Goal: Task Accomplishment & Management: Use online tool/utility

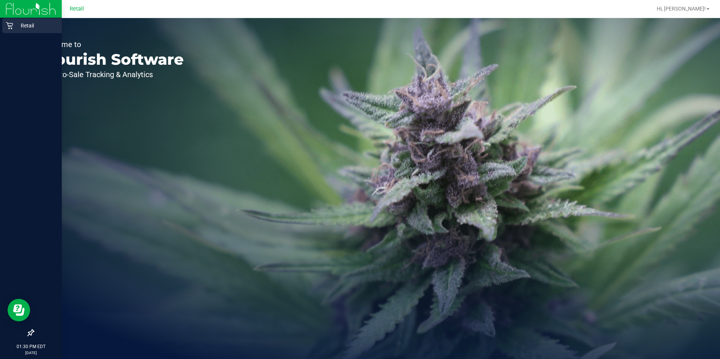
click at [9, 26] on icon at bounding box center [9, 25] width 7 height 7
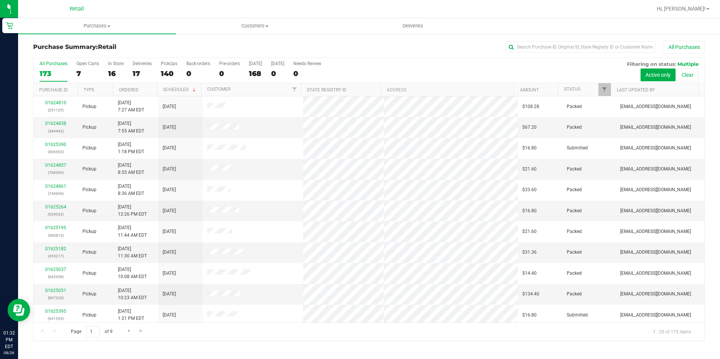
click at [530, 38] on div "Purchase Summary: Retail All Purchases All Purchases 173 Open Carts 7 In Store …" at bounding box center [369, 191] width 702 height 316
click at [530, 42] on input "text" at bounding box center [581, 46] width 151 height 11
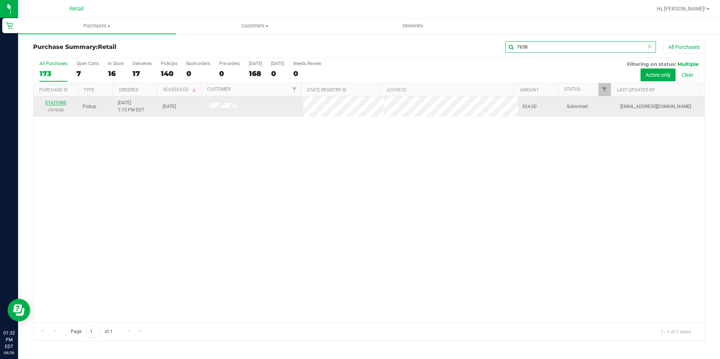
type input "7658"
click at [62, 101] on link "01625380" at bounding box center [55, 102] width 21 height 5
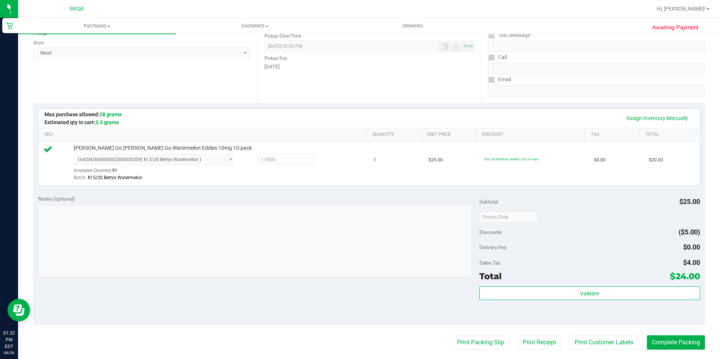
scroll to position [113, 0]
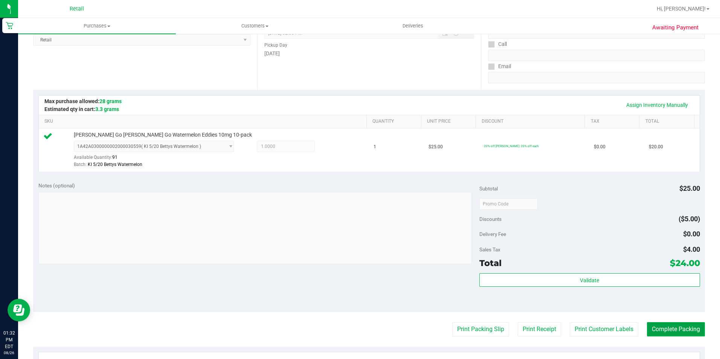
click at [666, 328] on button "Complete Packing" at bounding box center [676, 329] width 58 height 14
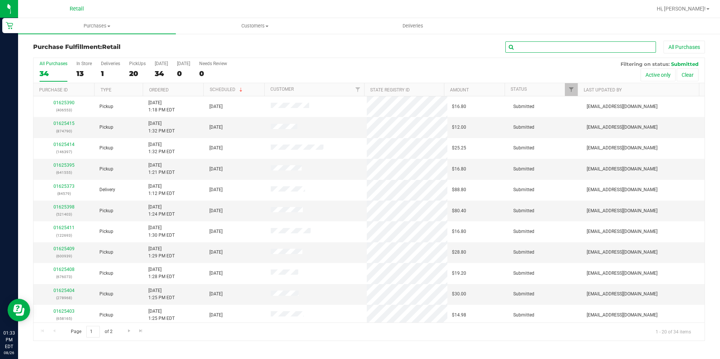
click at [538, 44] on input "text" at bounding box center [581, 46] width 151 height 11
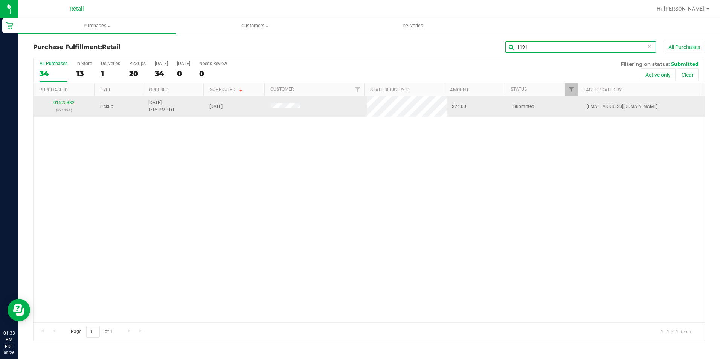
type input "1191"
click at [67, 102] on link "01625382" at bounding box center [63, 102] width 21 height 5
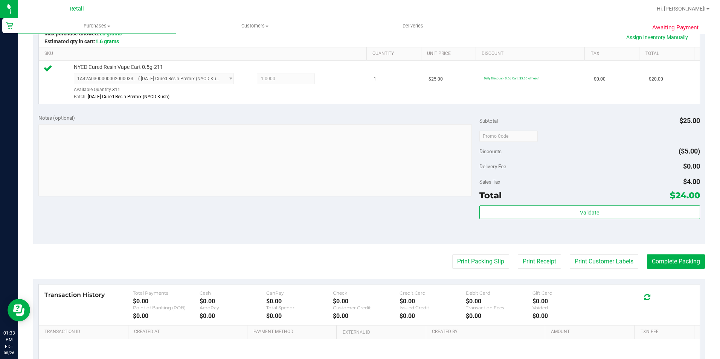
scroll to position [188, 0]
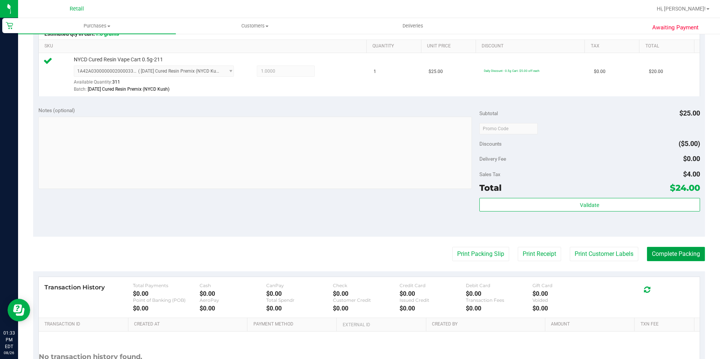
click at [673, 258] on button "Complete Packing" at bounding box center [676, 254] width 58 height 14
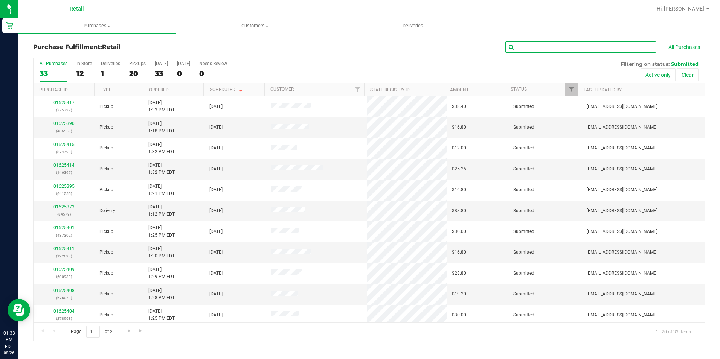
click at [584, 50] on input "text" at bounding box center [581, 46] width 151 height 11
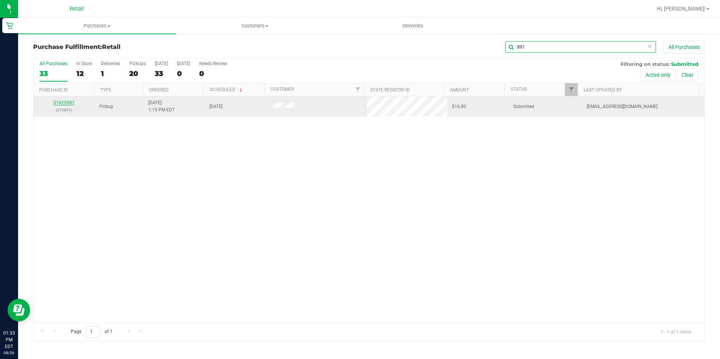
type input "891"
click at [65, 102] on link "01625381" at bounding box center [63, 102] width 21 height 5
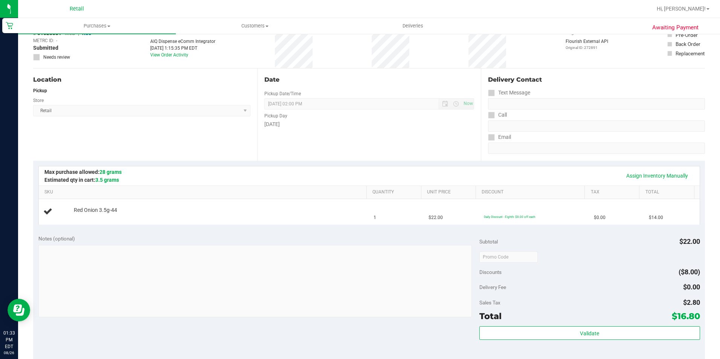
scroll to position [113, 0]
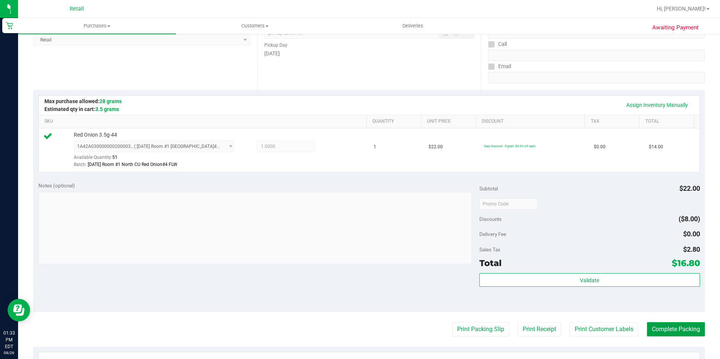
click at [674, 328] on button "Complete Packing" at bounding box center [676, 329] width 58 height 14
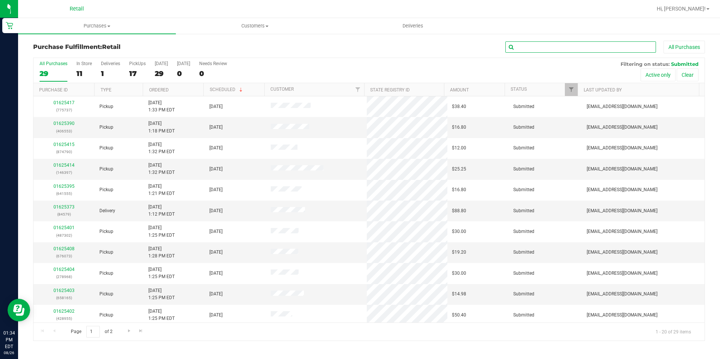
click at [588, 49] on input "text" at bounding box center [581, 46] width 151 height 11
type input "160"
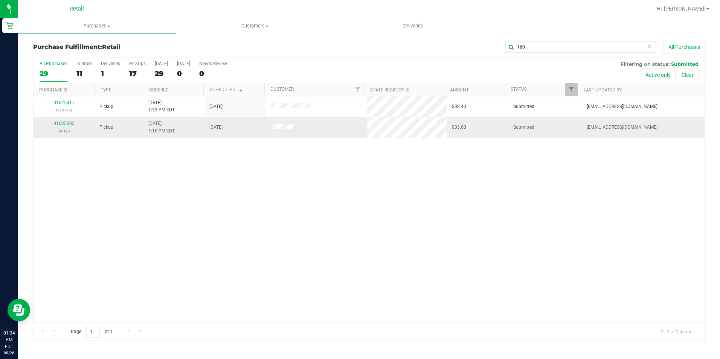
click at [70, 121] on link "01625385" at bounding box center [63, 123] width 21 height 5
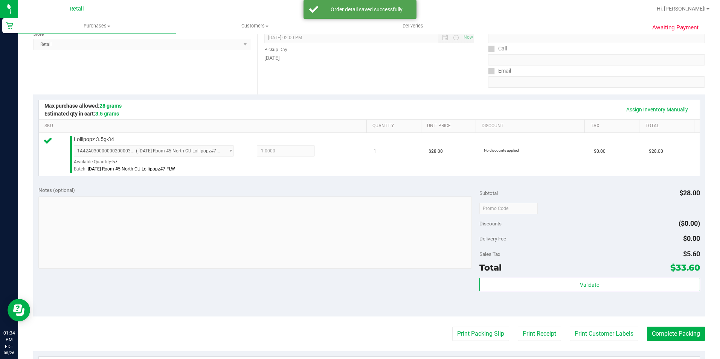
scroll to position [151, 0]
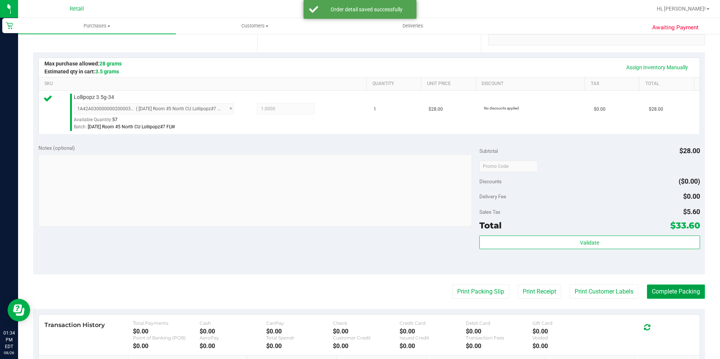
click at [659, 291] on button "Complete Packing" at bounding box center [676, 292] width 58 height 14
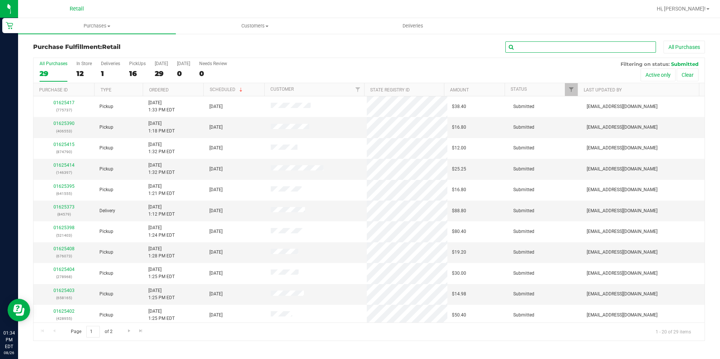
click at [538, 47] on input "text" at bounding box center [581, 46] width 151 height 11
type input "6553"
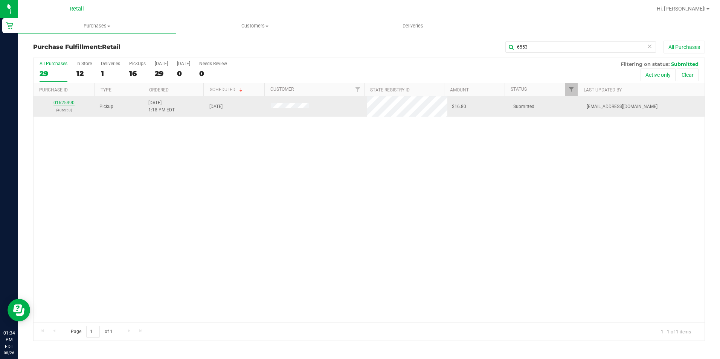
click at [62, 102] on link "01625390" at bounding box center [63, 102] width 21 height 5
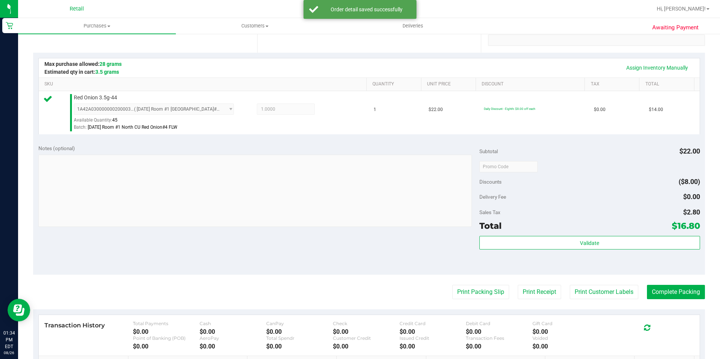
scroll to position [151, 0]
click at [665, 296] on button "Complete Packing" at bounding box center [676, 292] width 58 height 14
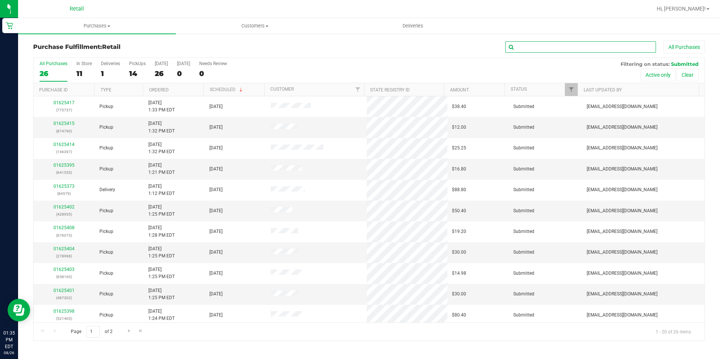
click at [588, 49] on input "text" at bounding box center [581, 46] width 151 height 11
type input "954"
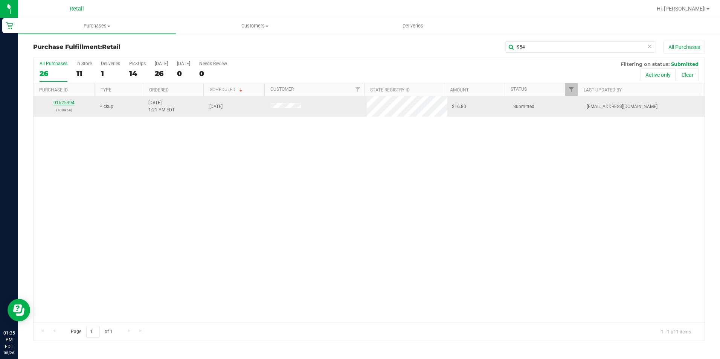
click at [66, 101] on link "01625394" at bounding box center [63, 102] width 21 height 5
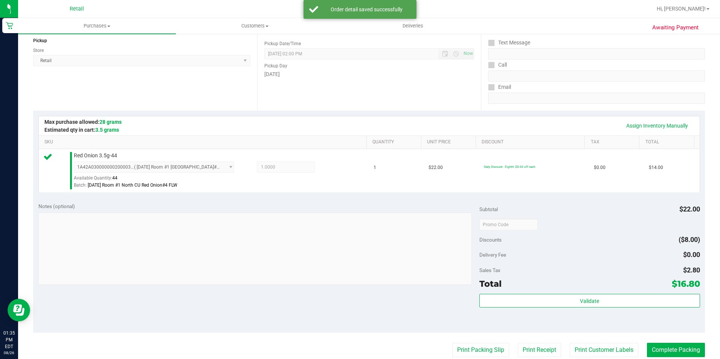
scroll to position [113, 0]
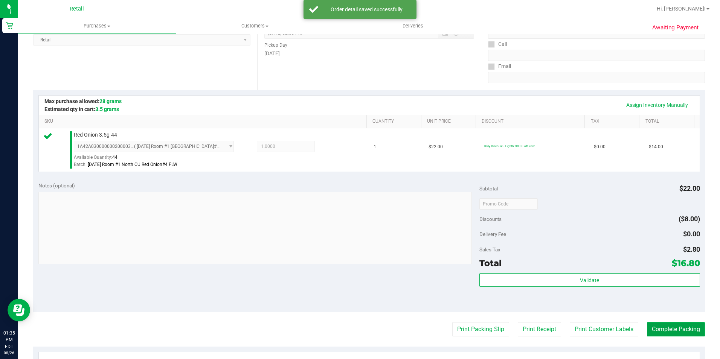
click at [667, 330] on button "Complete Packing" at bounding box center [676, 329] width 58 height 14
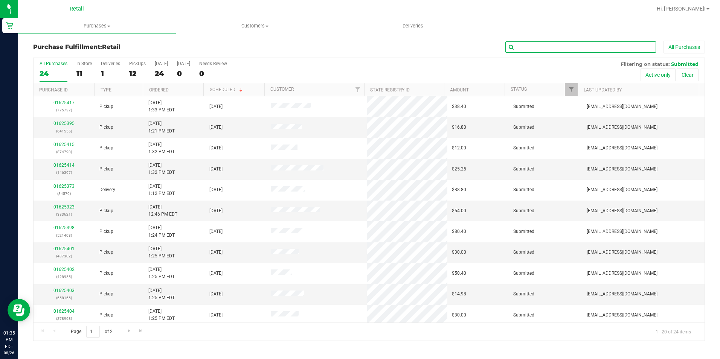
click at [573, 44] on input "text" at bounding box center [581, 46] width 151 height 11
type input "1403"
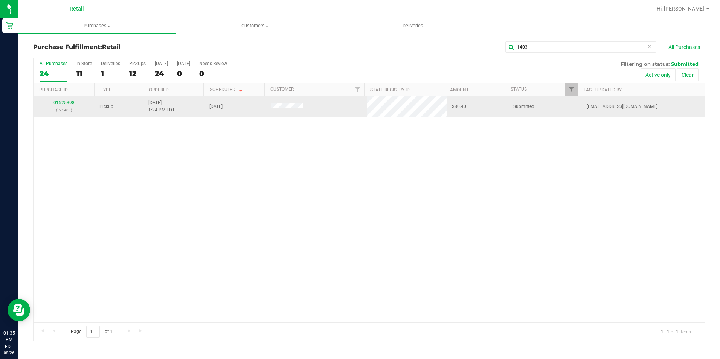
click at [62, 104] on link "01625398" at bounding box center [63, 102] width 21 height 5
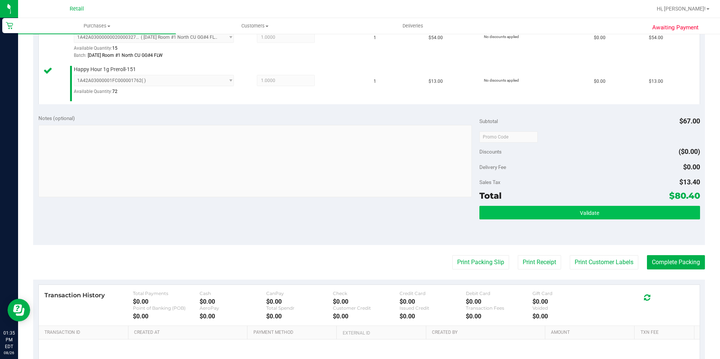
scroll to position [226, 0]
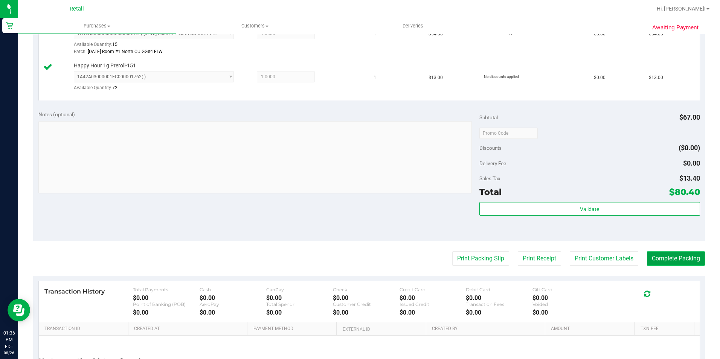
click at [669, 254] on button "Complete Packing" at bounding box center [676, 259] width 58 height 14
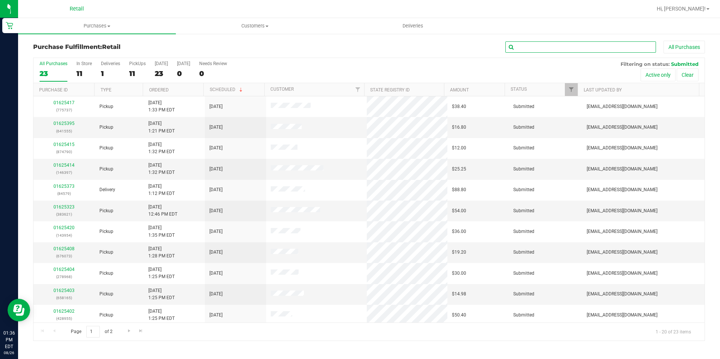
click at [542, 49] on input "text" at bounding box center [581, 46] width 151 height 11
type input "968"
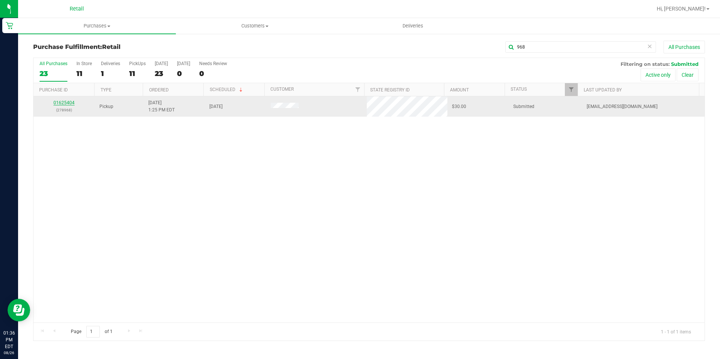
click at [67, 104] on link "01625404" at bounding box center [63, 102] width 21 height 5
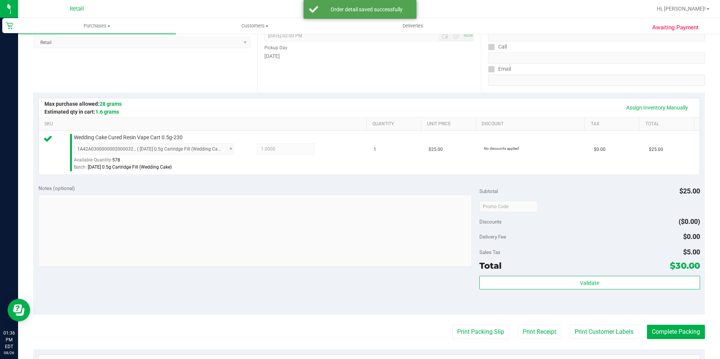
scroll to position [113, 0]
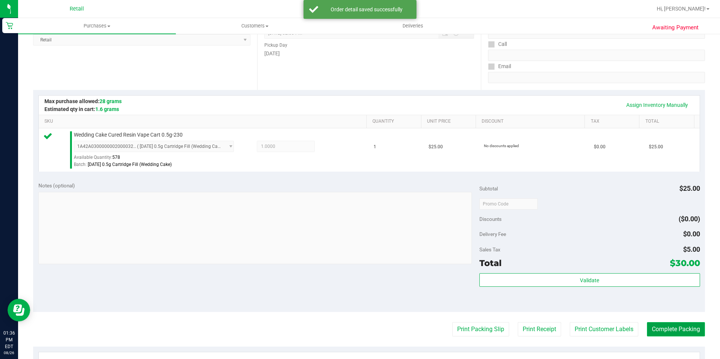
click at [647, 331] on button "Complete Packing" at bounding box center [676, 329] width 58 height 14
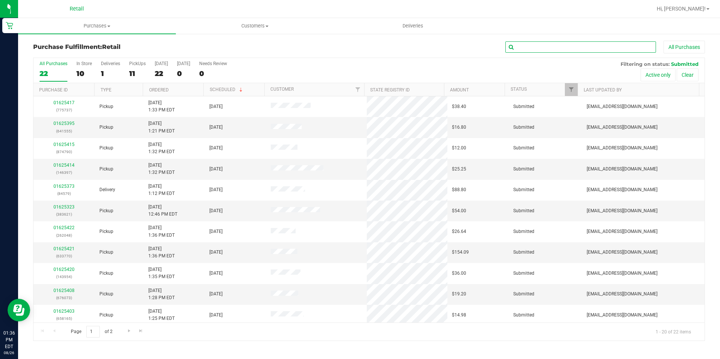
click at [561, 45] on input "text" at bounding box center [581, 46] width 151 height 11
type input "165"
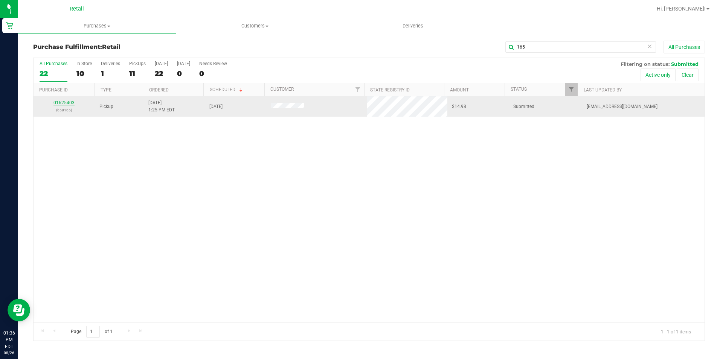
click at [71, 101] on link "01625403" at bounding box center [63, 102] width 21 height 5
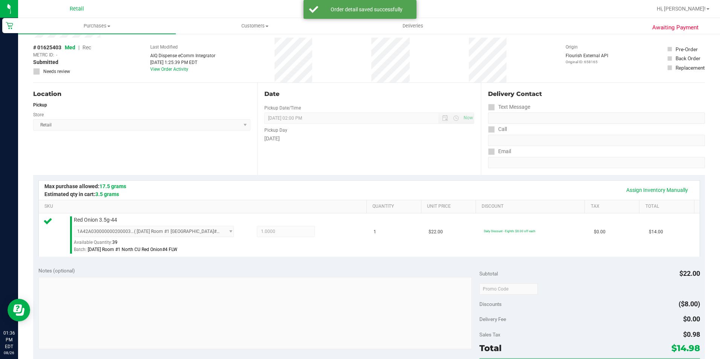
scroll to position [151, 0]
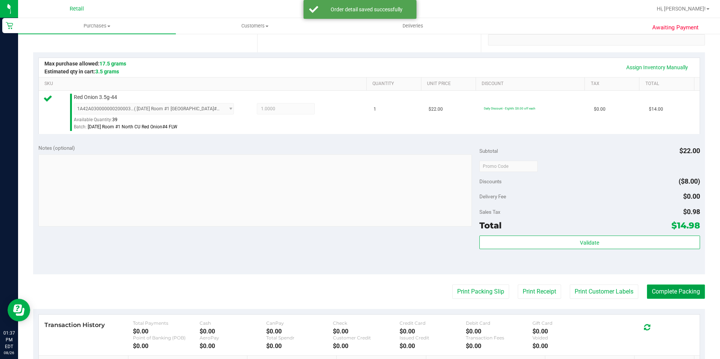
click at [660, 294] on button "Complete Packing" at bounding box center [676, 292] width 58 height 14
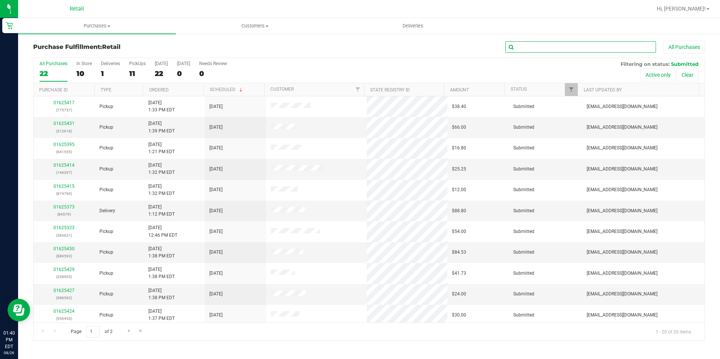
click at [570, 46] on input "text" at bounding box center [581, 46] width 151 height 11
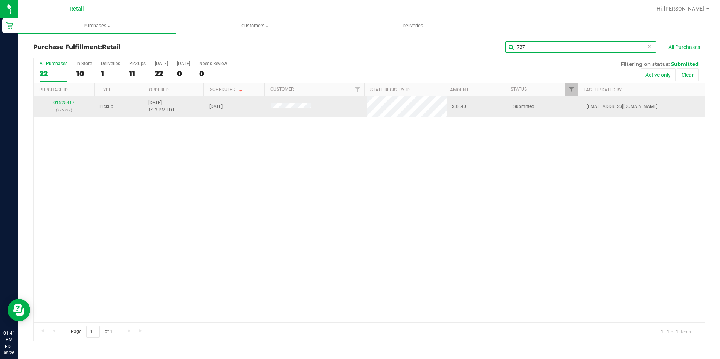
type input "737"
click at [69, 102] on link "01625417" at bounding box center [63, 102] width 21 height 5
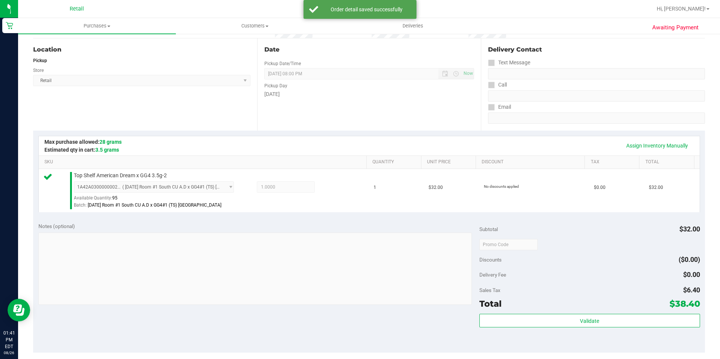
scroll to position [151, 0]
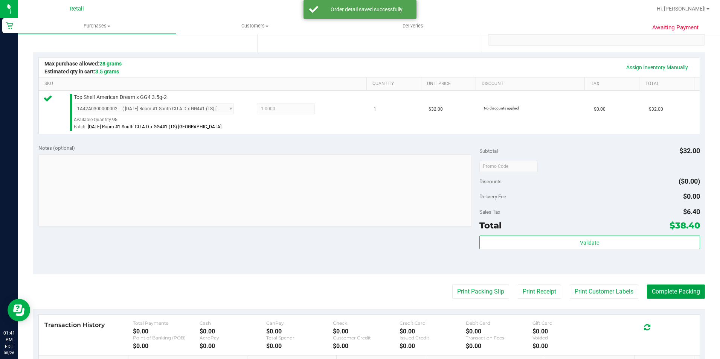
click at [677, 292] on button "Complete Packing" at bounding box center [676, 292] width 58 height 14
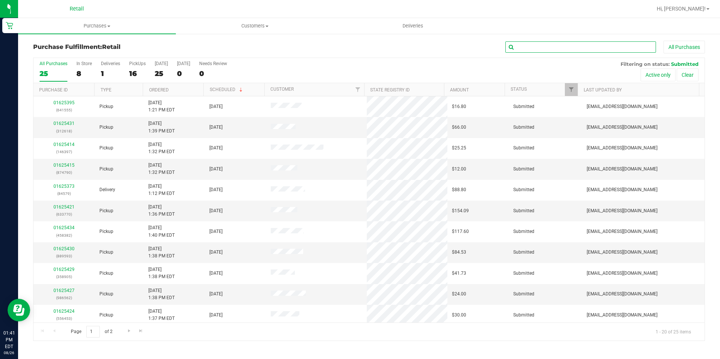
click at [562, 47] on input "text" at bounding box center [581, 46] width 151 height 11
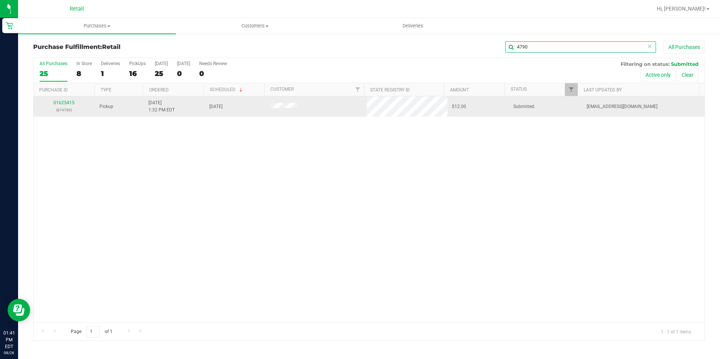
type input "4790"
click at [68, 99] on td "01625415 (874790)" at bounding box center [64, 106] width 61 height 20
click at [61, 101] on link "01625415" at bounding box center [63, 102] width 21 height 5
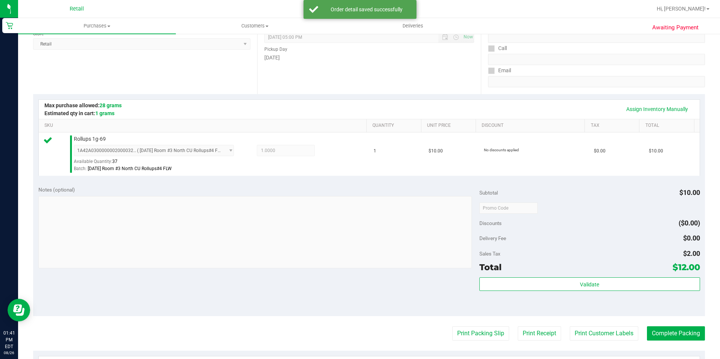
scroll to position [113, 0]
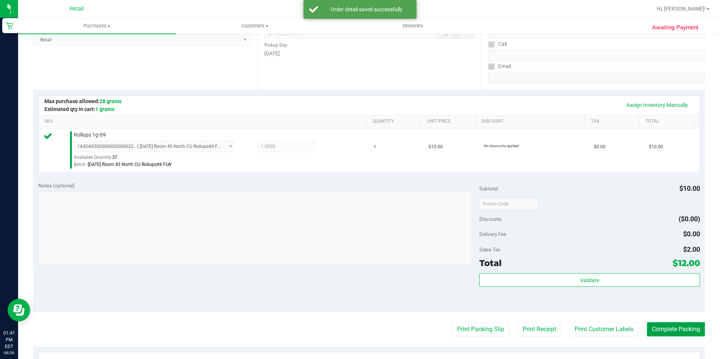
click at [668, 328] on button "Complete Packing" at bounding box center [676, 329] width 58 height 14
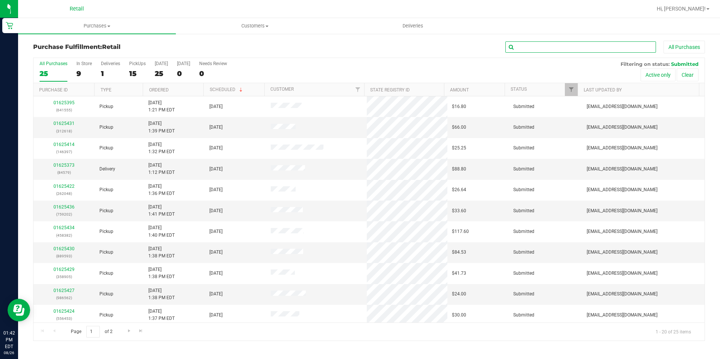
click at [534, 46] on input "text" at bounding box center [581, 46] width 151 height 11
type input "6073"
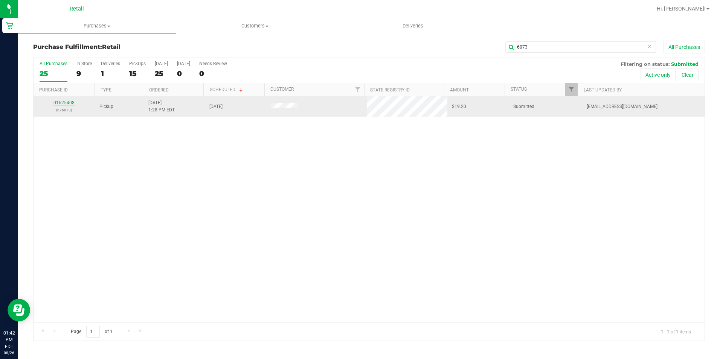
click at [69, 101] on link "01625408" at bounding box center [63, 102] width 21 height 5
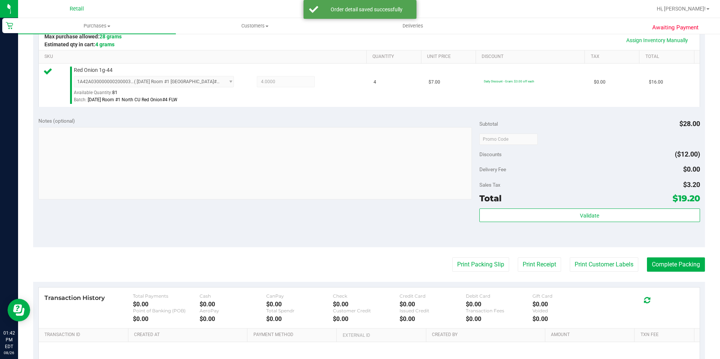
scroll to position [188, 0]
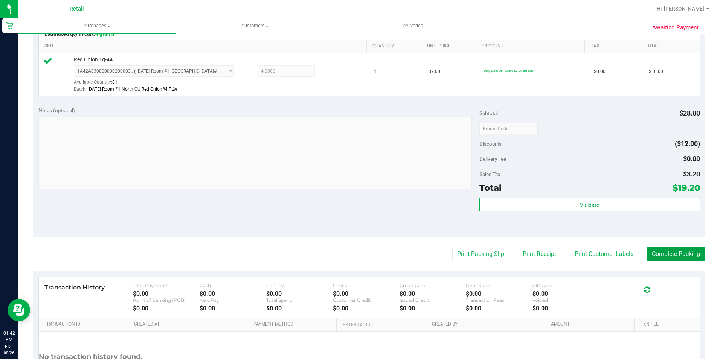
click at [651, 252] on button "Complete Packing" at bounding box center [676, 254] width 58 height 14
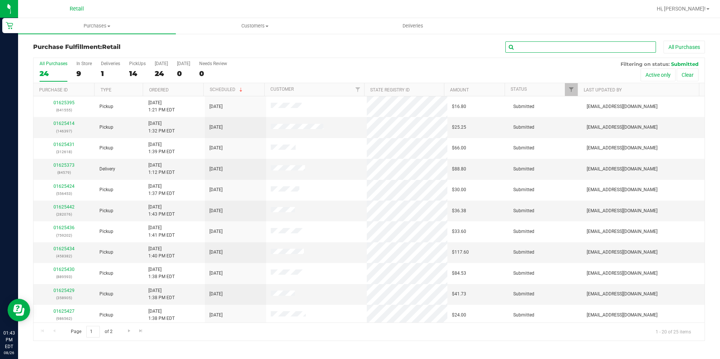
click at [531, 47] on input "text" at bounding box center [581, 46] width 151 height 11
type input "048"
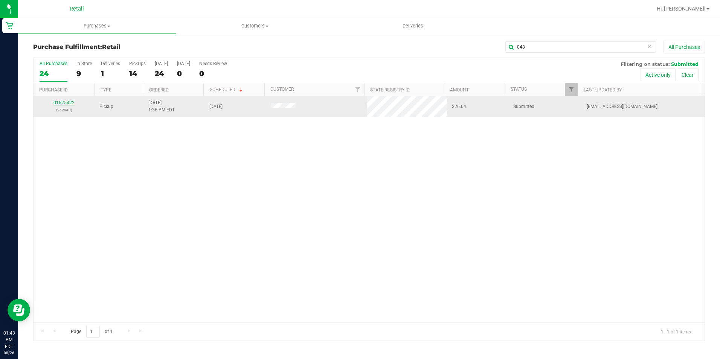
click at [69, 104] on link "01625422" at bounding box center [63, 102] width 21 height 5
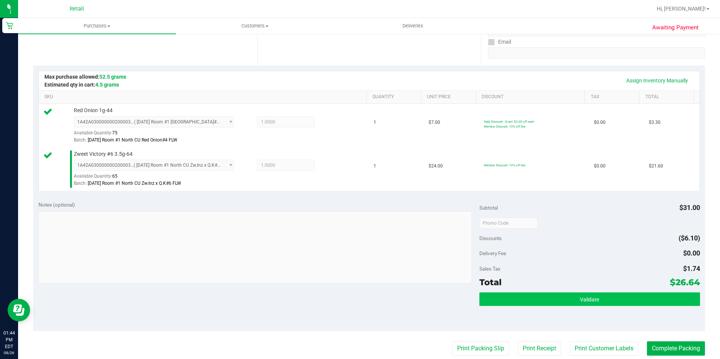
scroll to position [151, 0]
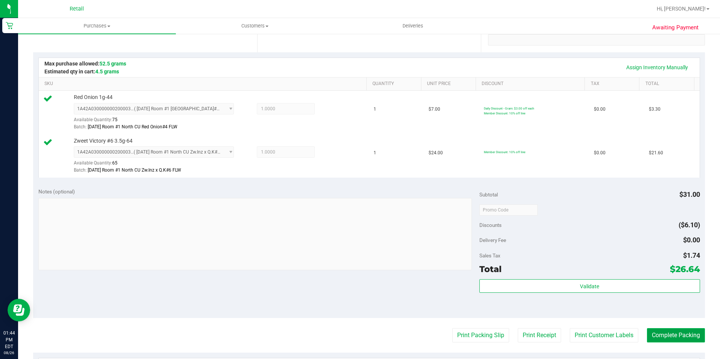
click at [676, 335] on button "Complete Packing" at bounding box center [676, 335] width 58 height 14
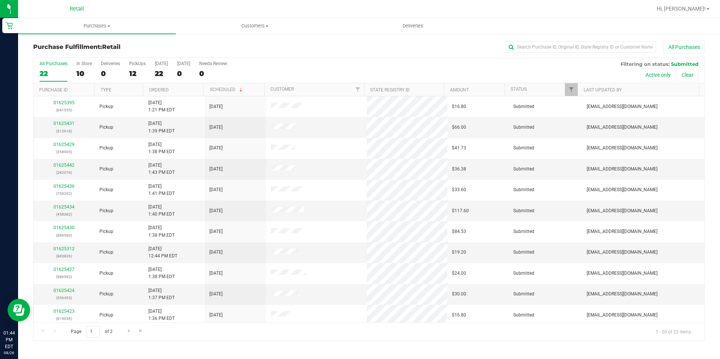
click at [292, 46] on div "All Purchases" at bounding box center [481, 47] width 448 height 13
click at [280, 47] on div "All Purchases" at bounding box center [481, 47] width 448 height 13
click at [549, 45] on input "text" at bounding box center [581, 46] width 151 height 11
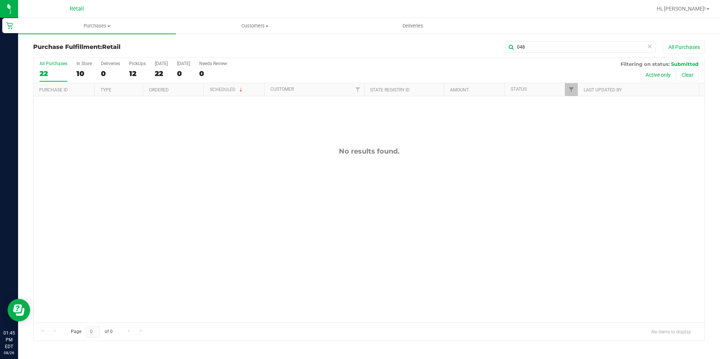
click at [314, 5] on div at bounding box center [393, 9] width 517 height 15
click at [322, 43] on div "048 All Purchases" at bounding box center [481, 47] width 448 height 13
drag, startPoint x: 568, startPoint y: 49, endPoint x: 470, endPoint y: 55, distance: 97.7
click at [470, 55] on div "Purchase Fulfillment: Retail 048 All Purchases" at bounding box center [369, 49] width 672 height 17
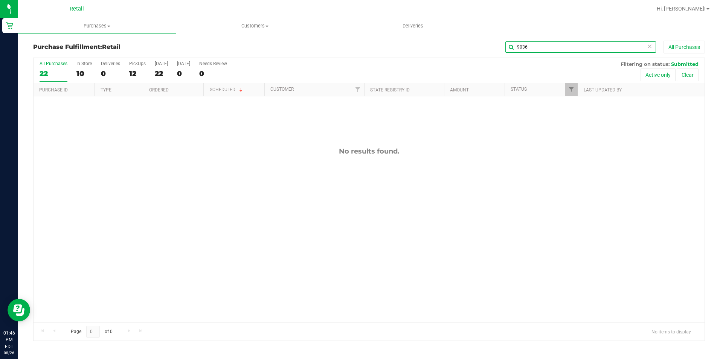
type input "9036"
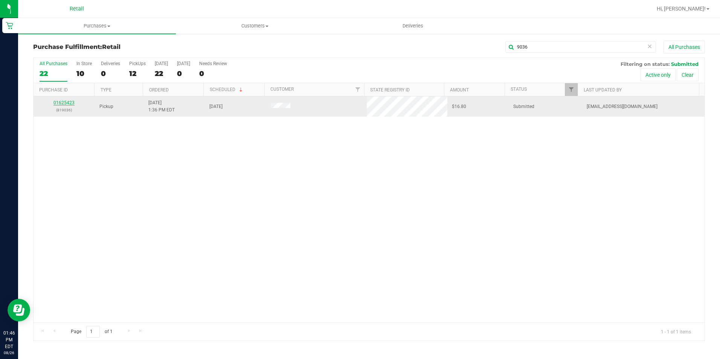
click at [63, 102] on link "01625423" at bounding box center [63, 102] width 21 height 5
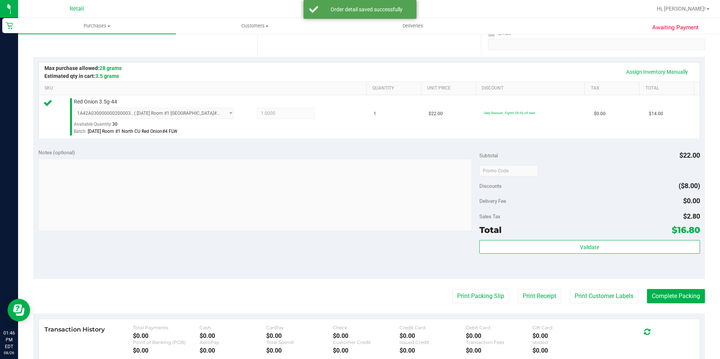
scroll to position [151, 0]
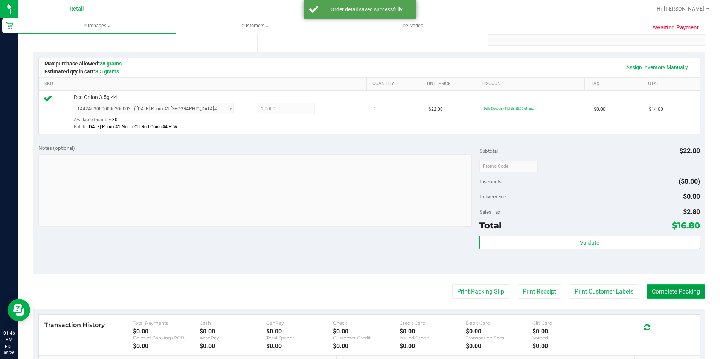
click at [685, 292] on button "Complete Packing" at bounding box center [676, 292] width 58 height 14
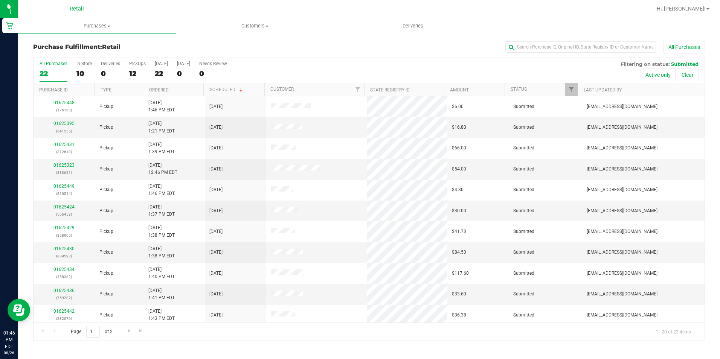
click at [385, 43] on div "All Purchases" at bounding box center [481, 47] width 448 height 13
click at [567, 44] on input "text" at bounding box center [581, 46] width 151 height 11
type input "6453"
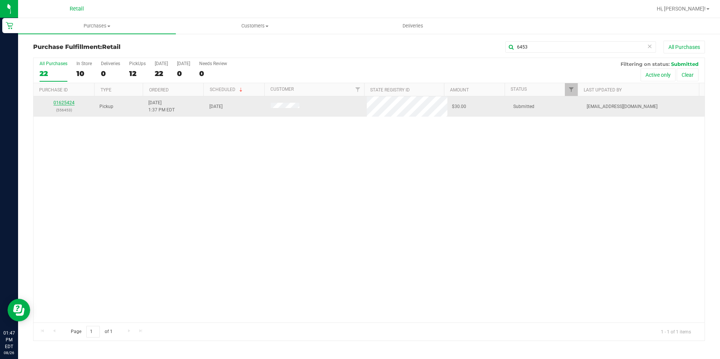
click at [59, 102] on link "01625424" at bounding box center [63, 102] width 21 height 5
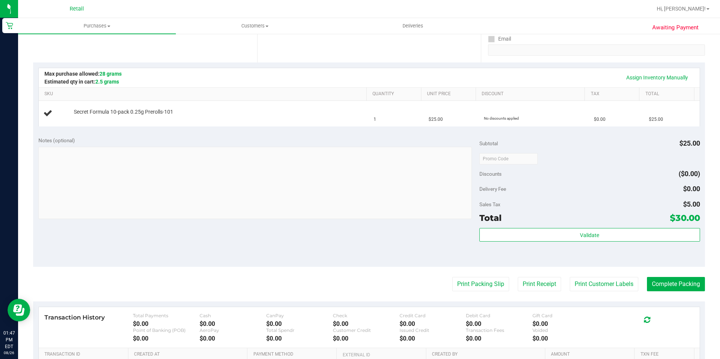
scroll to position [151, 0]
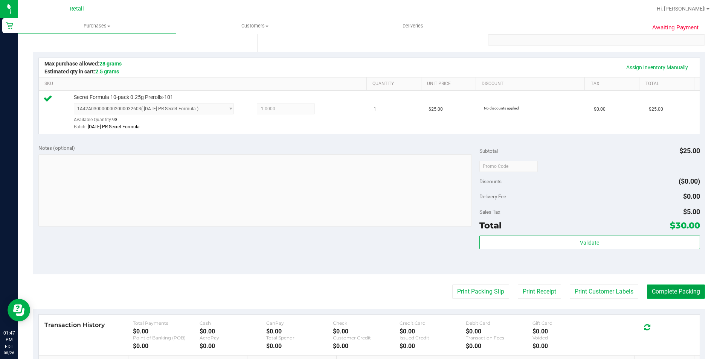
click at [693, 288] on button "Complete Packing" at bounding box center [676, 292] width 58 height 14
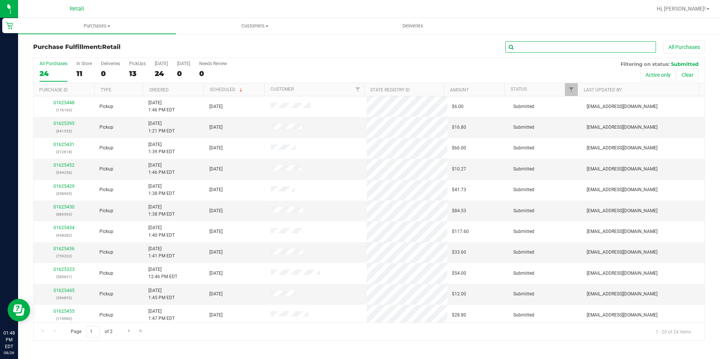
click at [574, 44] on input "text" at bounding box center [581, 46] width 151 height 11
type input "0514"
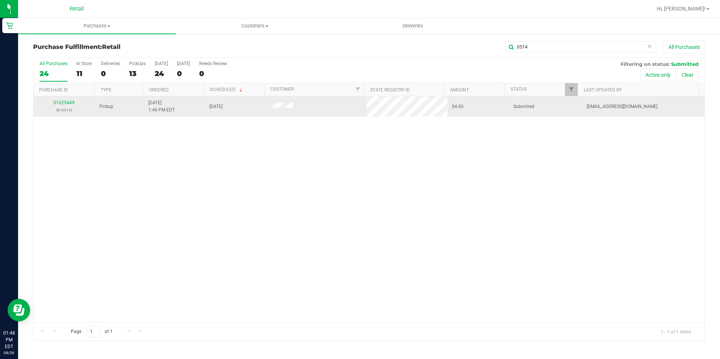
click at [64, 99] on div "01625449 (810514)" at bounding box center [64, 106] width 52 height 14
click at [66, 101] on link "01625449" at bounding box center [63, 102] width 21 height 5
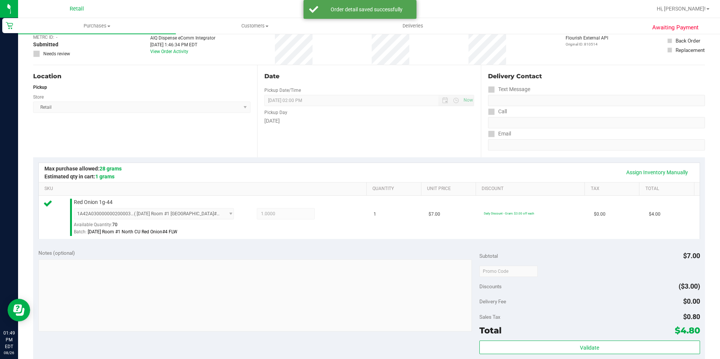
scroll to position [113, 0]
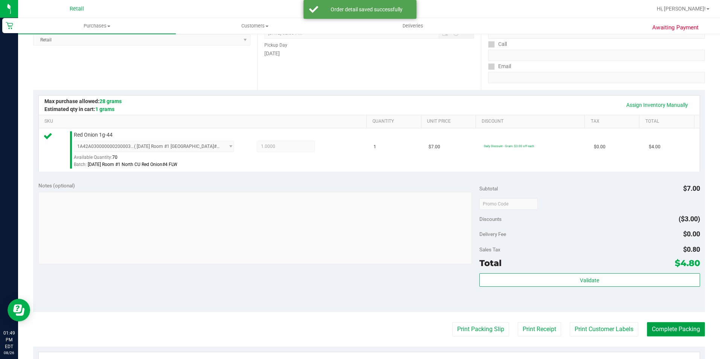
click at [677, 331] on button "Complete Packing" at bounding box center [676, 329] width 58 height 14
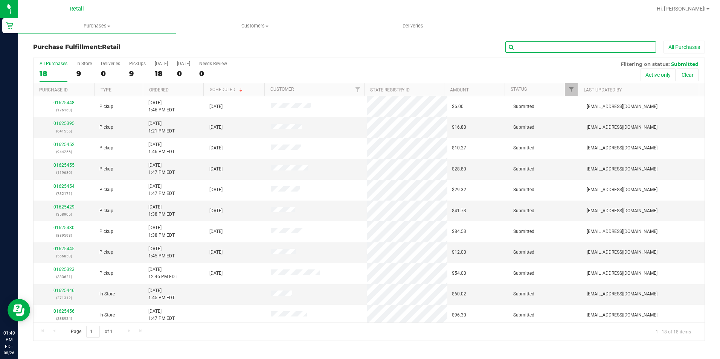
click at [576, 47] on input "text" at bounding box center [581, 46] width 151 height 11
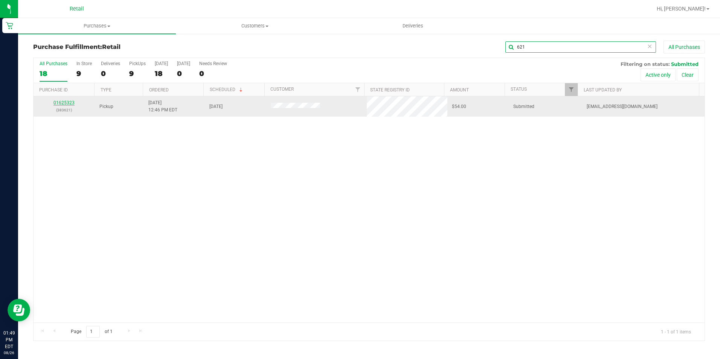
type input "621"
click at [71, 102] on link "01625323" at bounding box center [63, 102] width 21 height 5
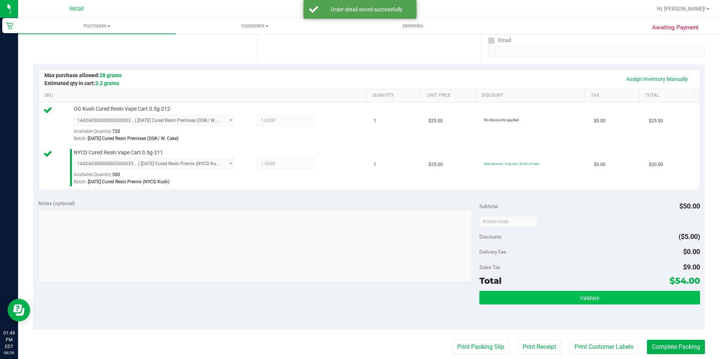
scroll to position [151, 0]
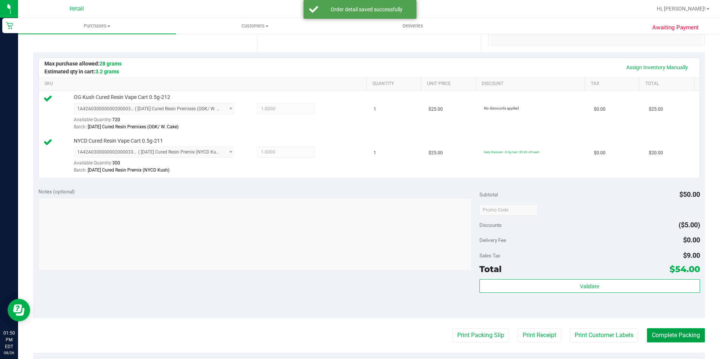
click at [677, 335] on button "Complete Packing" at bounding box center [676, 335] width 58 height 14
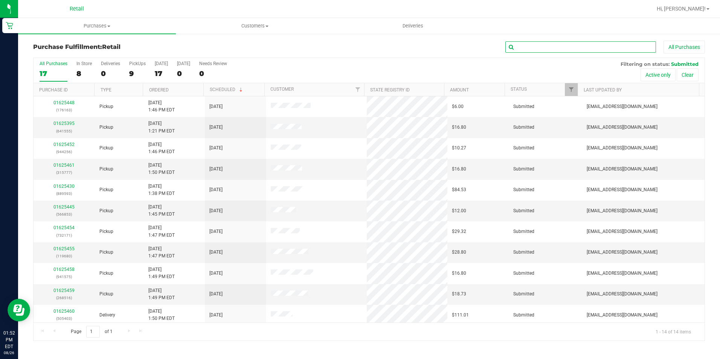
click at [557, 47] on input "text" at bounding box center [581, 46] width 151 height 11
type input "256"
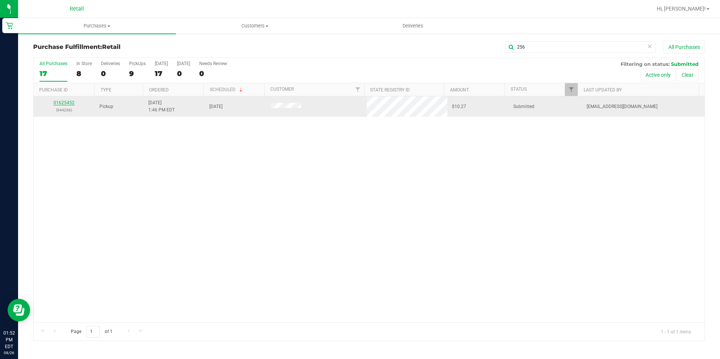
click at [68, 103] on link "01625452" at bounding box center [63, 102] width 21 height 5
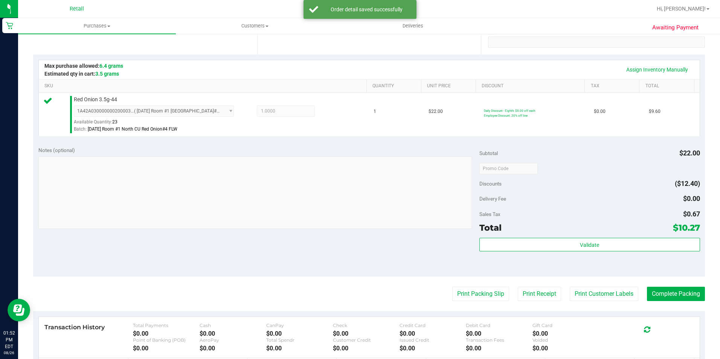
scroll to position [151, 0]
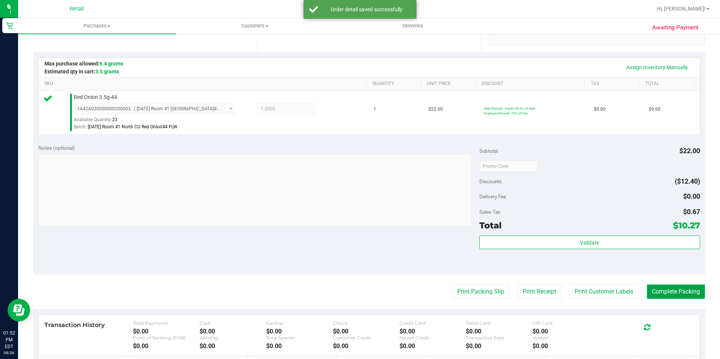
click at [662, 294] on button "Complete Packing" at bounding box center [676, 292] width 58 height 14
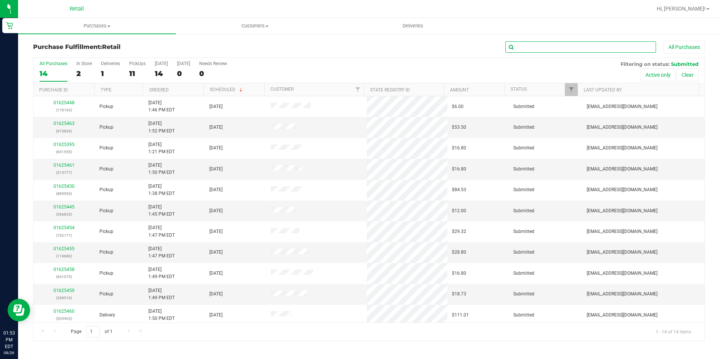
click at [565, 48] on input "text" at bounding box center [581, 46] width 151 height 11
type input "6853"
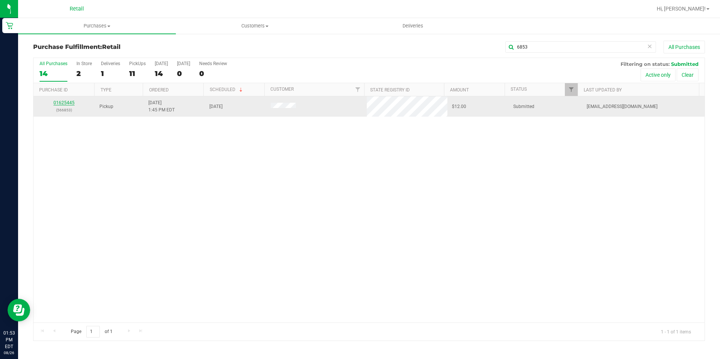
click at [66, 105] on link "01625445" at bounding box center [63, 102] width 21 height 5
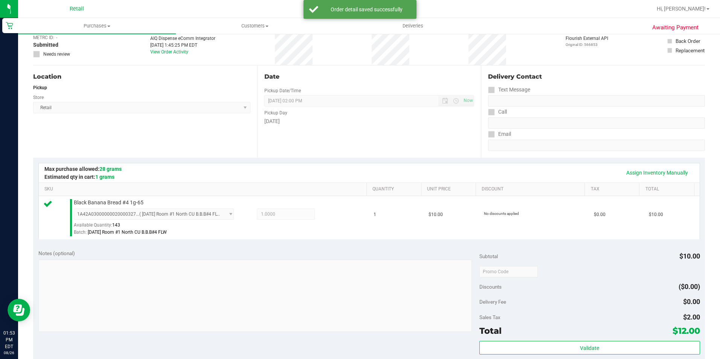
scroll to position [113, 0]
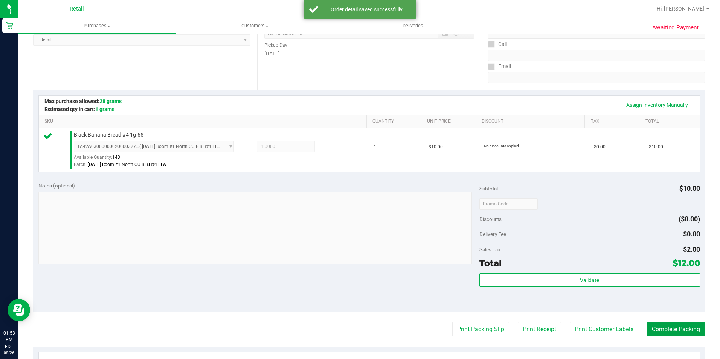
click at [675, 327] on button "Complete Packing" at bounding box center [676, 329] width 58 height 14
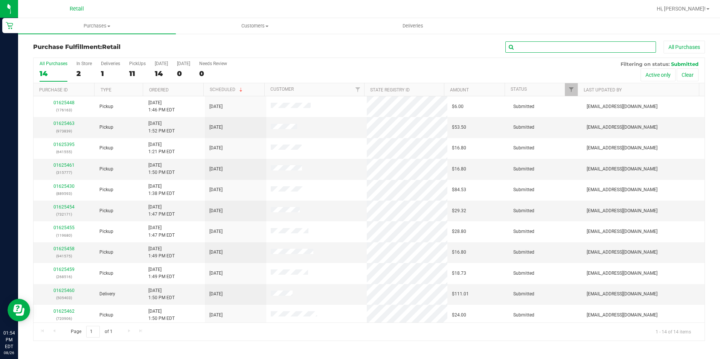
click at [549, 47] on input "text" at bounding box center [581, 46] width 151 height 11
type input "906"
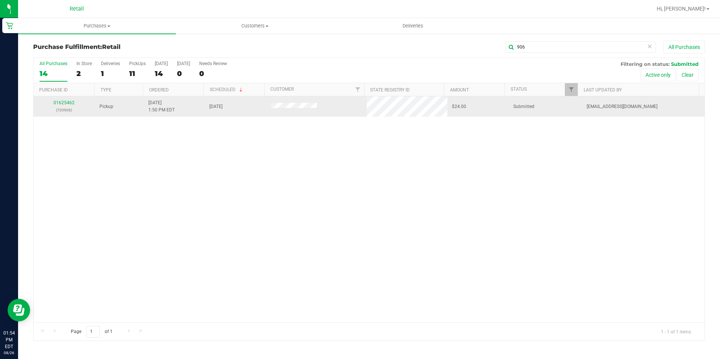
click at [71, 107] on p "(720906)" at bounding box center [64, 110] width 52 height 7
click at [67, 104] on link "01625462" at bounding box center [63, 102] width 21 height 5
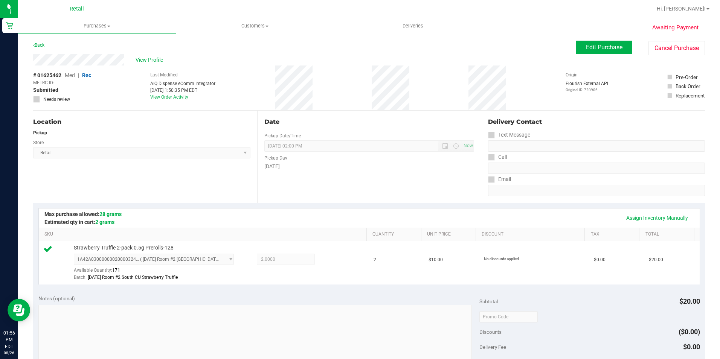
click at [234, 189] on div "Location Pickup Store Retail Select Store Retail" at bounding box center [145, 157] width 224 height 92
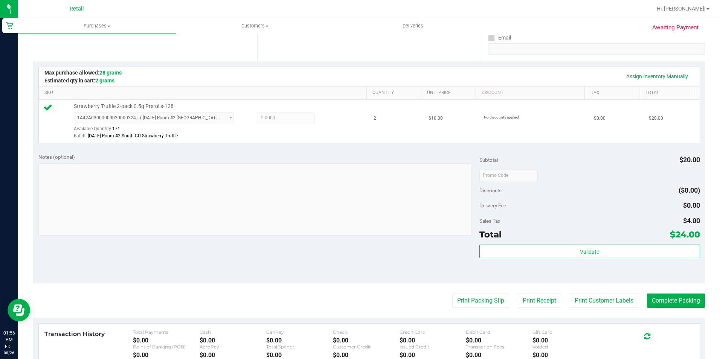
scroll to position [226, 0]
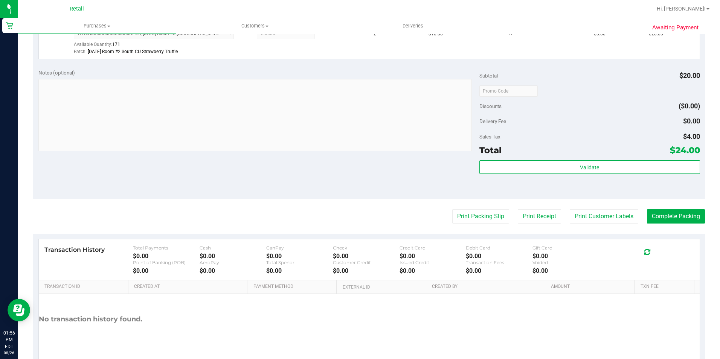
click at [294, 213] on div "Print Packing Slip Print Receipt Print Customer Labels Complete Packing" at bounding box center [369, 216] width 672 height 14
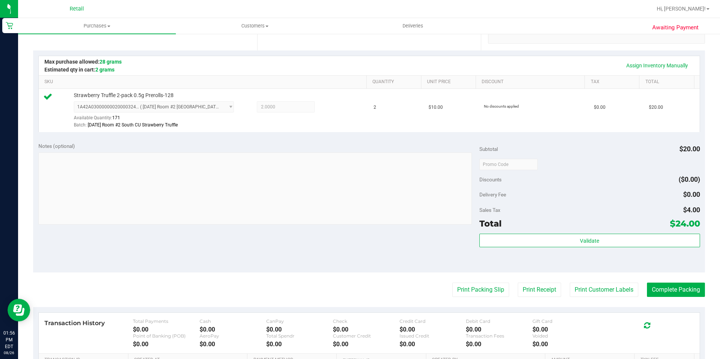
scroll to position [151, 0]
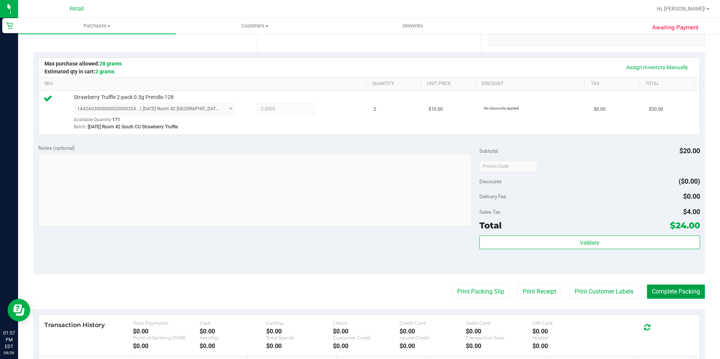
click at [681, 291] on button "Complete Packing" at bounding box center [676, 292] width 58 height 14
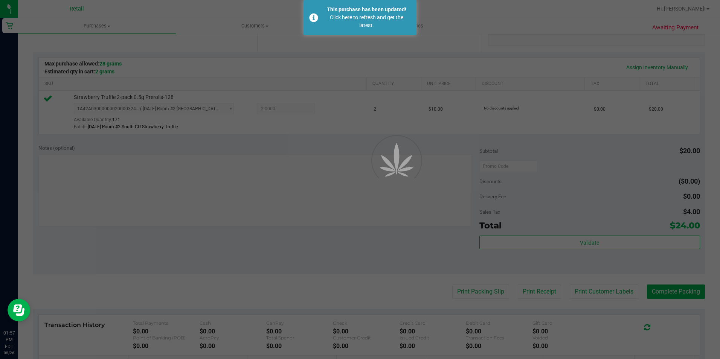
click at [672, 290] on div at bounding box center [360, 179] width 720 height 359
click at [427, 139] on div at bounding box center [360, 179] width 720 height 359
click at [427, 243] on div at bounding box center [360, 179] width 720 height 359
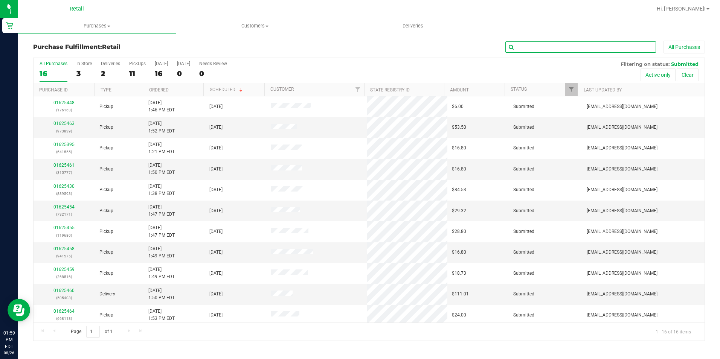
click at [556, 49] on input "text" at bounding box center [581, 46] width 151 height 11
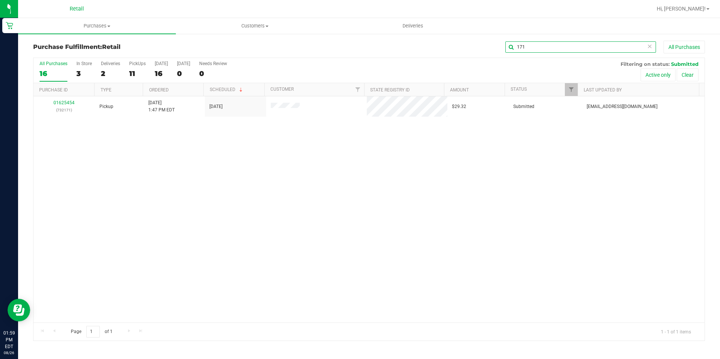
type input "171"
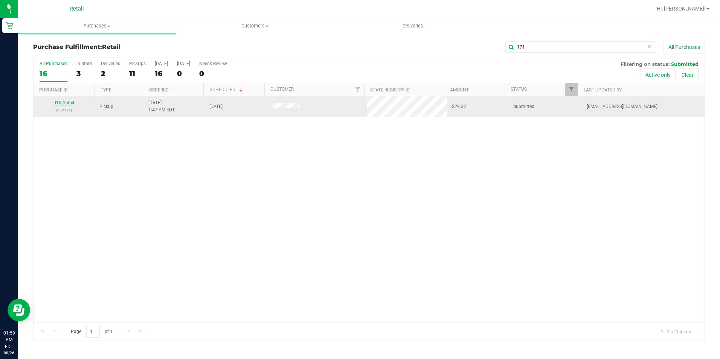
click at [66, 103] on link "01625454" at bounding box center [63, 102] width 21 height 5
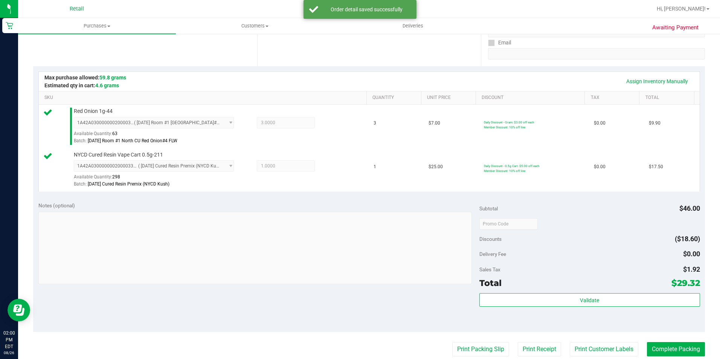
scroll to position [151, 0]
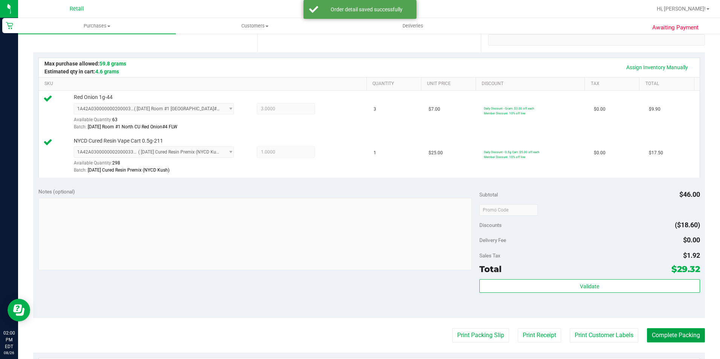
click at [679, 336] on button "Complete Packing" at bounding box center [676, 335] width 58 height 14
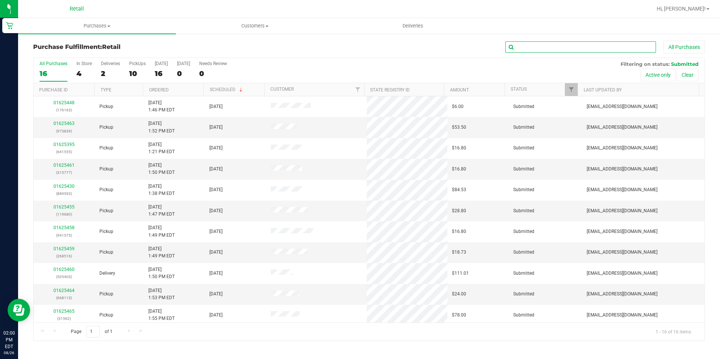
click at [618, 43] on input "text" at bounding box center [581, 46] width 151 height 11
type input "575"
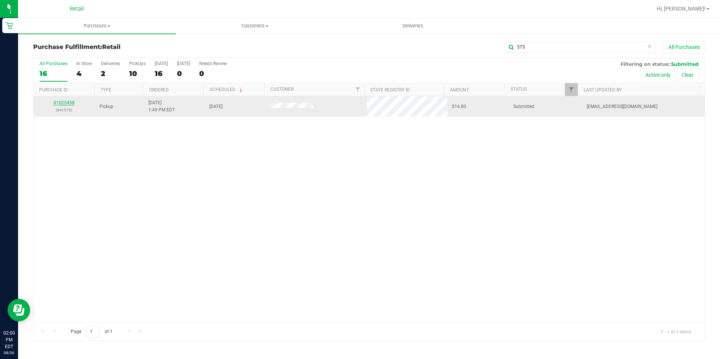
click at [73, 102] on link "01625458" at bounding box center [63, 102] width 21 height 5
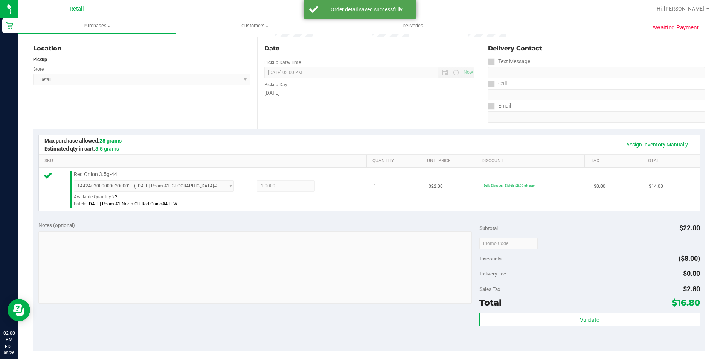
scroll to position [113, 0]
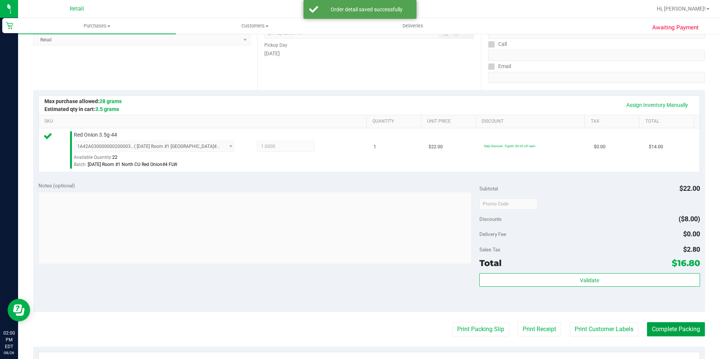
click at [671, 328] on button "Complete Packing" at bounding box center [676, 329] width 58 height 14
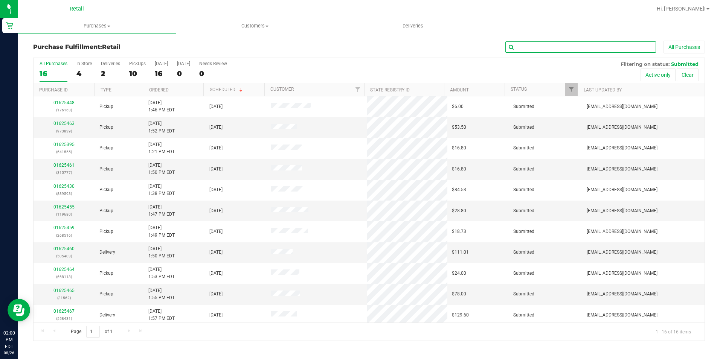
drag, startPoint x: 606, startPoint y: 48, endPoint x: 594, endPoint y: 43, distance: 12.5
click at [606, 48] on input "text" at bounding box center [581, 46] width 151 height 11
type input "680"
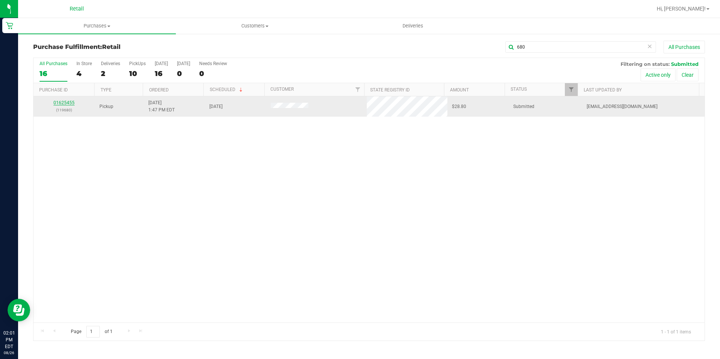
click at [67, 102] on link "01625455" at bounding box center [63, 102] width 21 height 5
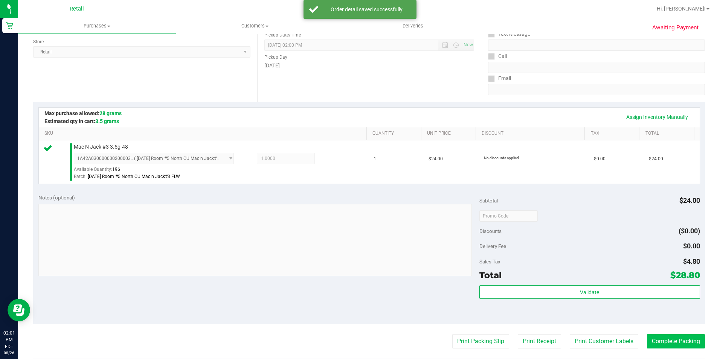
scroll to position [113, 0]
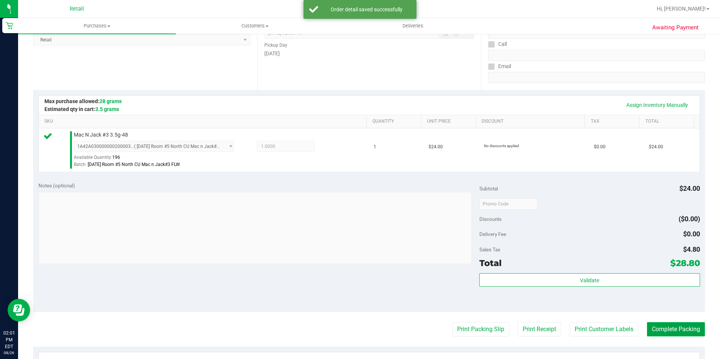
click at [670, 329] on button "Complete Packing" at bounding box center [676, 329] width 58 height 14
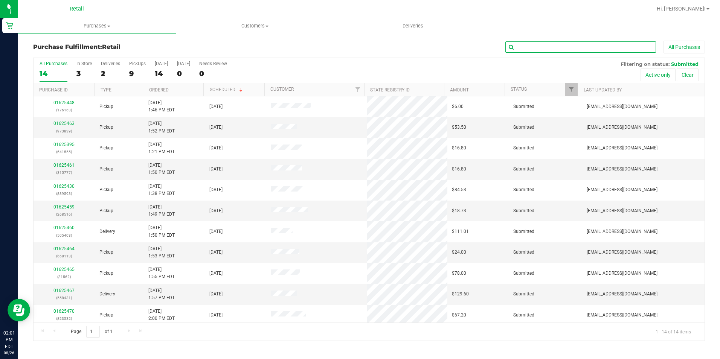
click at [562, 50] on input "text" at bounding box center [581, 46] width 151 height 11
type input "6163"
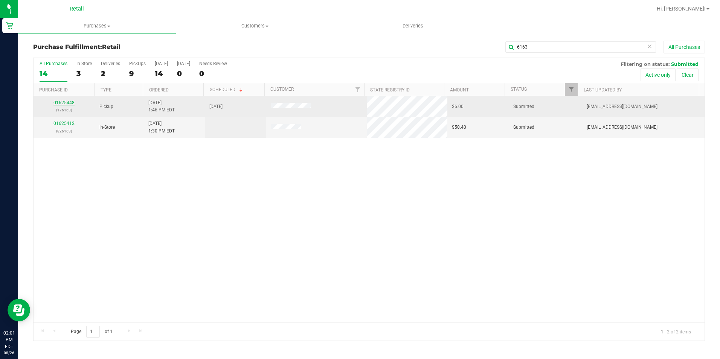
click at [63, 101] on link "01625448" at bounding box center [63, 102] width 21 height 5
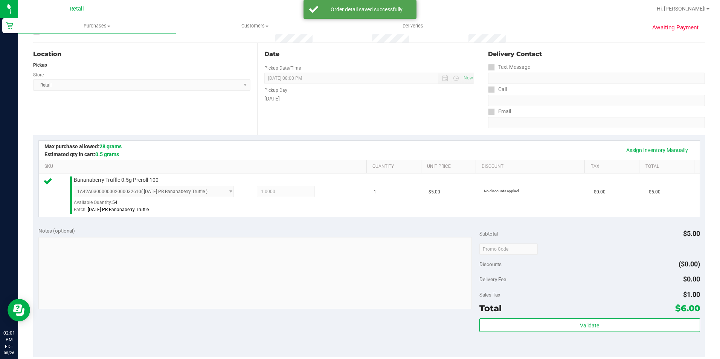
scroll to position [151, 0]
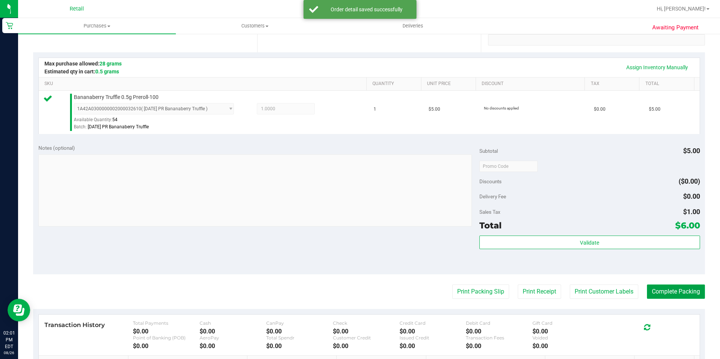
drag, startPoint x: 671, startPoint y: 292, endPoint x: 677, endPoint y: 284, distance: 10.2
click at [673, 290] on button "Complete Packing" at bounding box center [676, 292] width 58 height 14
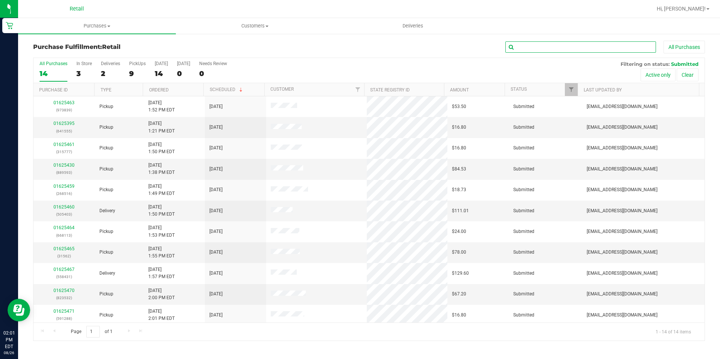
click at [609, 50] on input "text" at bounding box center [581, 46] width 151 height 11
type input "516"
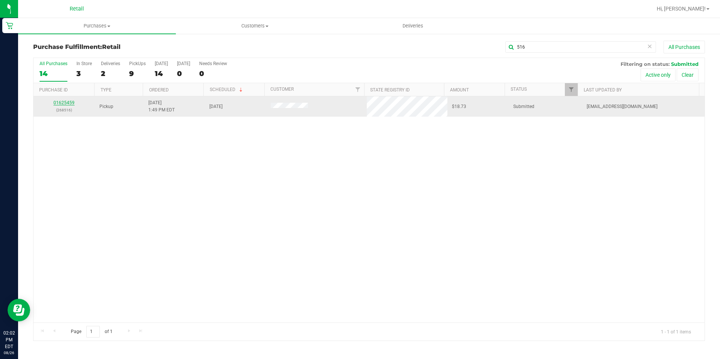
click at [59, 101] on link "01625459" at bounding box center [63, 102] width 21 height 5
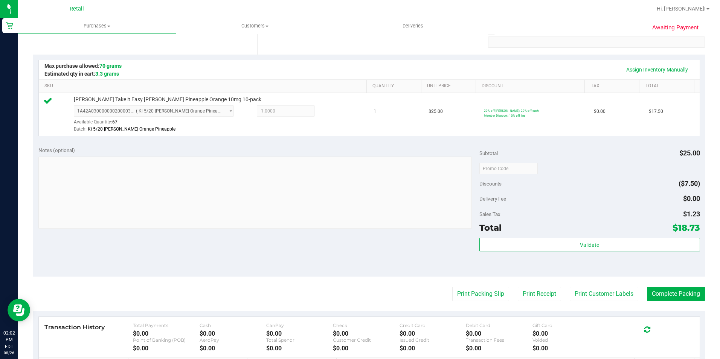
scroll to position [151, 0]
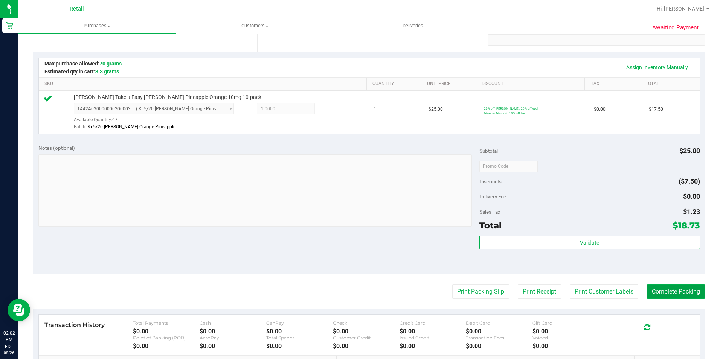
click at [667, 285] on button "Complete Packing" at bounding box center [676, 292] width 58 height 14
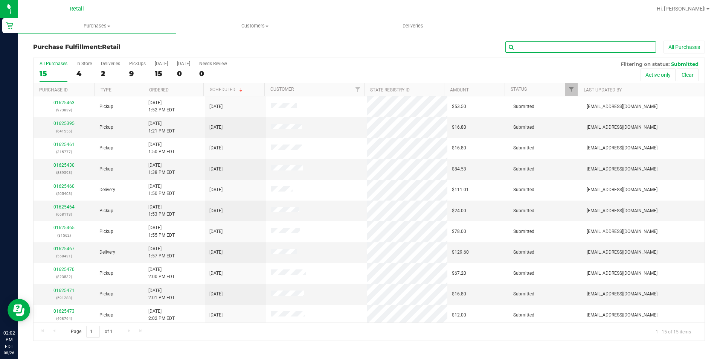
drag, startPoint x: 588, startPoint y: 48, endPoint x: 579, endPoint y: 30, distance: 20.0
click at [587, 47] on input "text" at bounding box center [581, 46] width 151 height 11
type input "777"
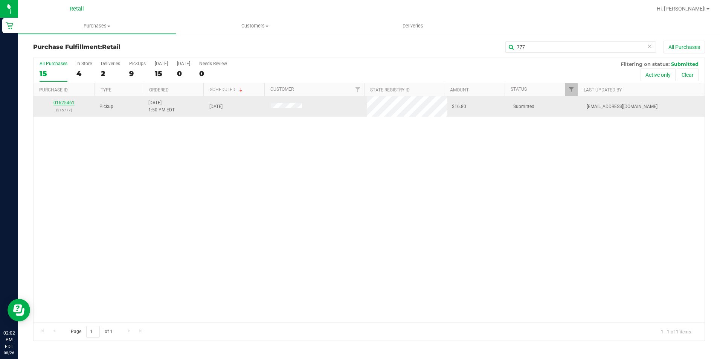
click at [67, 102] on link "01625461" at bounding box center [63, 102] width 21 height 5
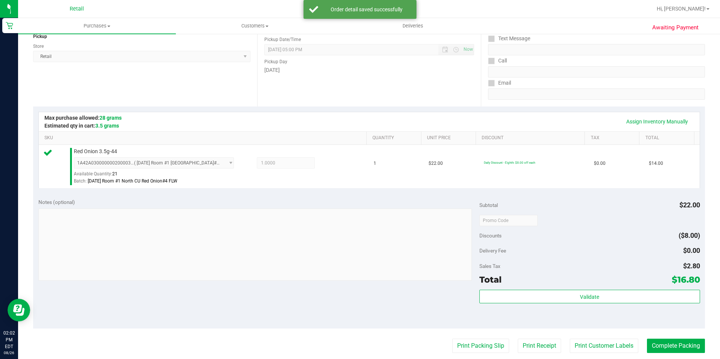
scroll to position [113, 0]
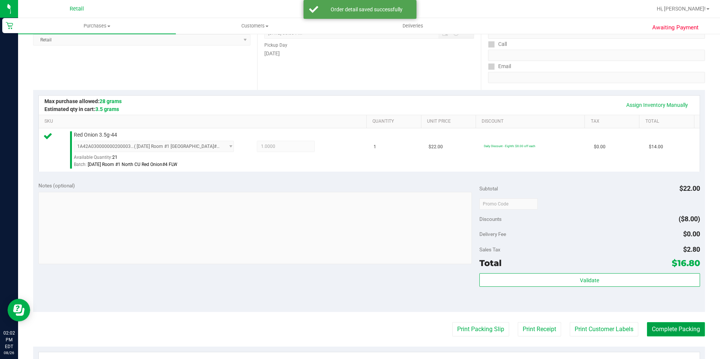
click at [673, 331] on button "Complete Packing" at bounding box center [676, 329] width 58 height 14
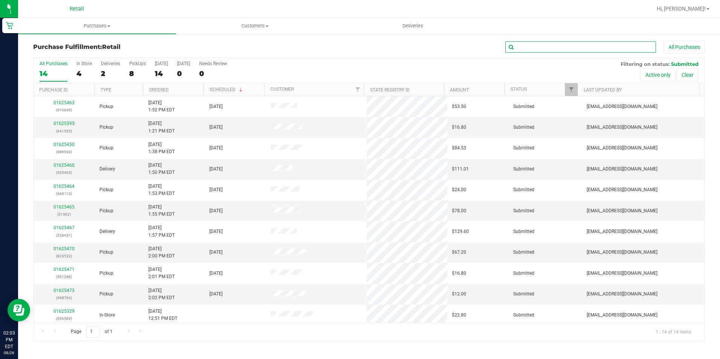
click at [551, 48] on input "text" at bounding box center [581, 46] width 151 height 11
type input "288"
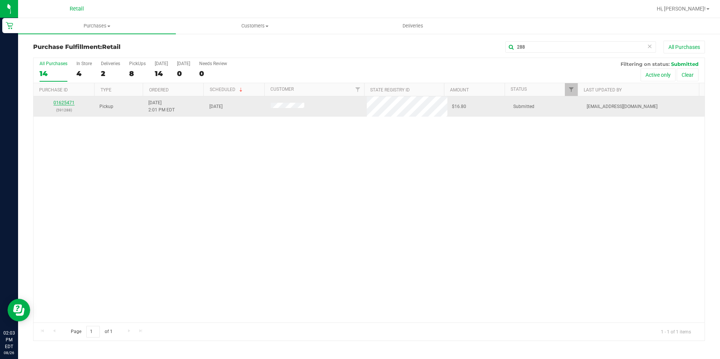
click at [63, 104] on link "01625471" at bounding box center [63, 102] width 21 height 5
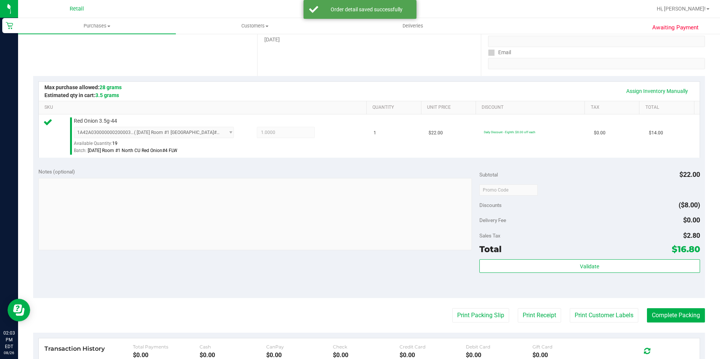
scroll to position [151, 0]
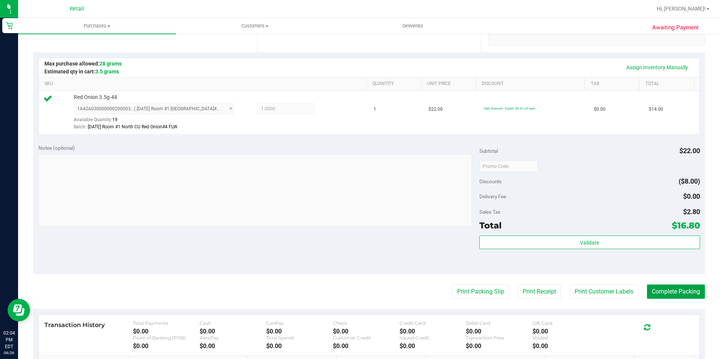
click at [684, 293] on button "Complete Packing" at bounding box center [676, 292] width 58 height 14
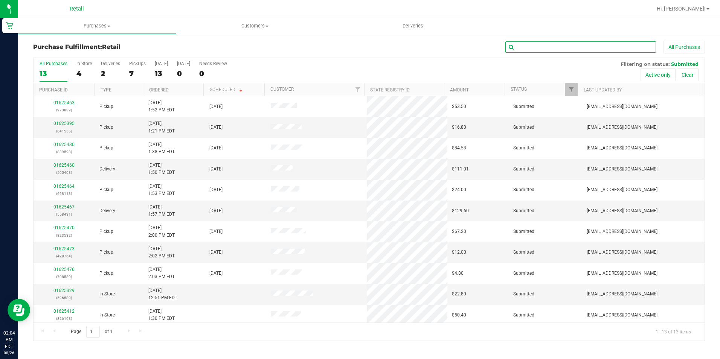
click at [592, 48] on input "text" at bounding box center [581, 46] width 151 height 11
type input "839"
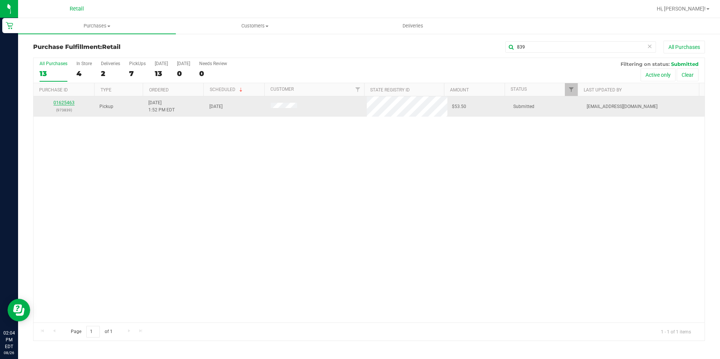
click at [58, 102] on link "01625463" at bounding box center [63, 102] width 21 height 5
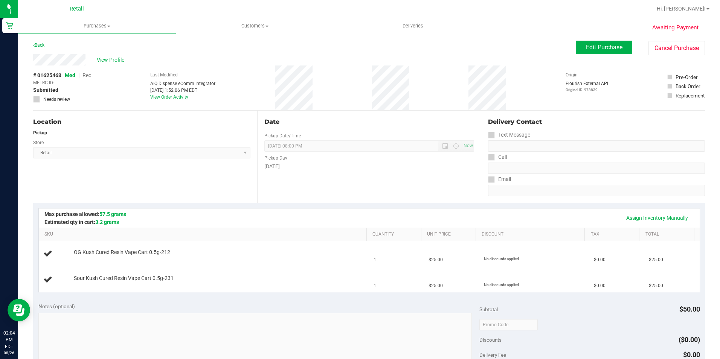
click at [327, 54] on div "View Profile" at bounding box center [304, 59] width 543 height 11
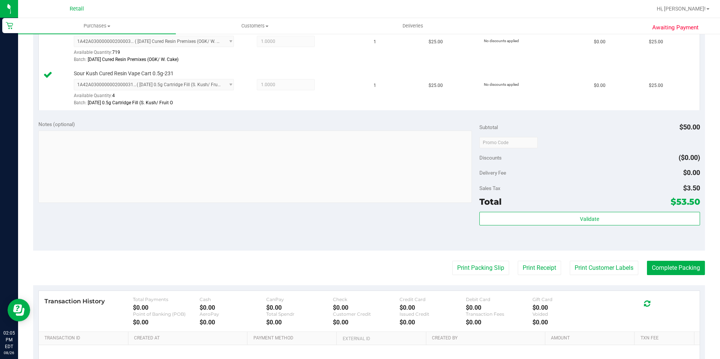
scroll to position [226, 0]
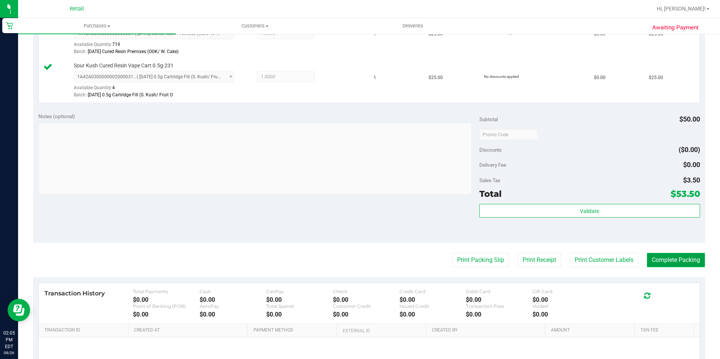
click at [666, 260] on button "Complete Packing" at bounding box center [676, 260] width 58 height 14
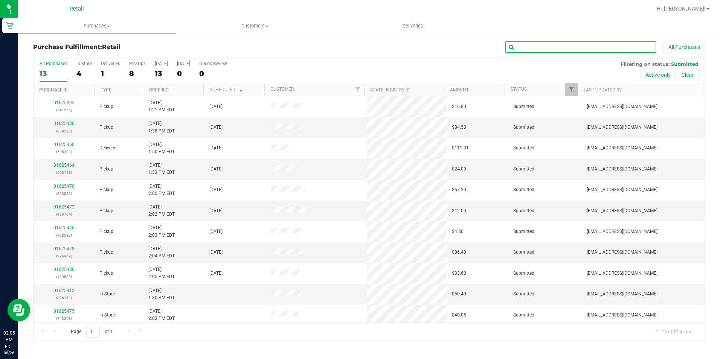
click at [570, 47] on input "text" at bounding box center [581, 46] width 151 height 11
type input "532"
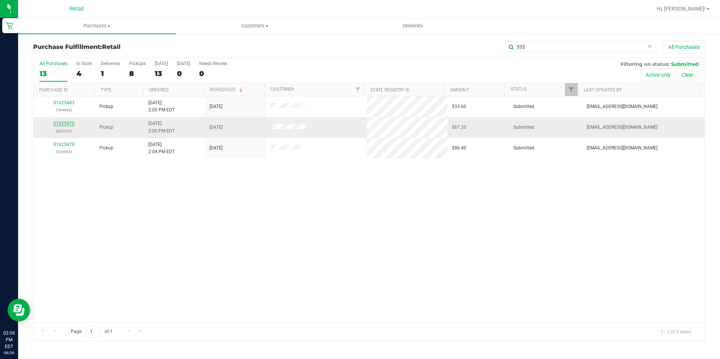
click at [64, 124] on link "01625470" at bounding box center [63, 123] width 21 height 5
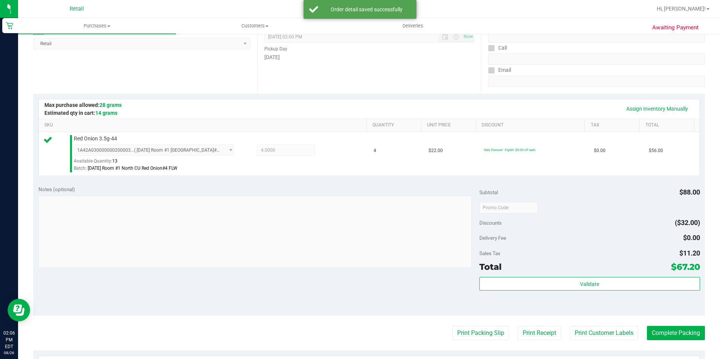
scroll to position [113, 0]
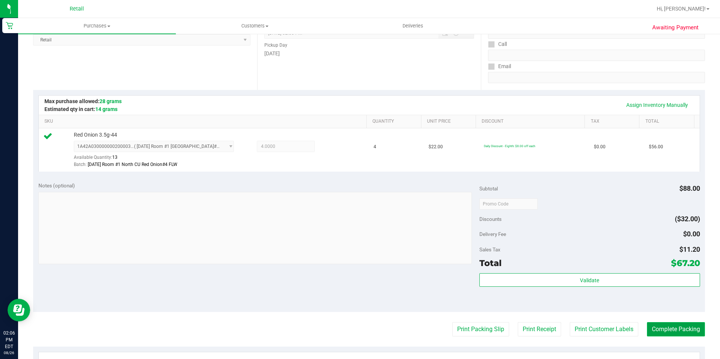
click at [681, 327] on button "Complete Packing" at bounding box center [676, 329] width 58 height 14
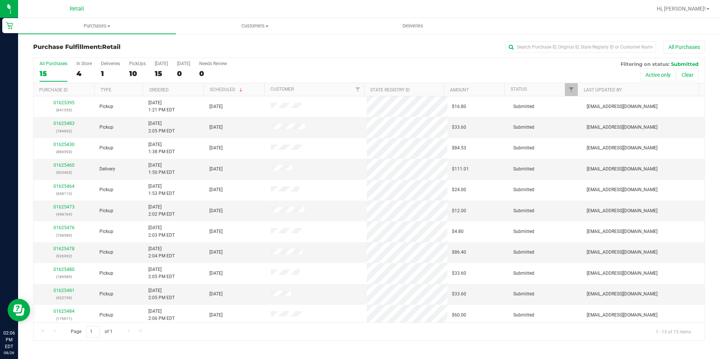
click at [542, 31] on ul "Purchases Summary of purchases Fulfillment All purchases Customers All customer…" at bounding box center [378, 26] width 720 height 16
click at [544, 46] on input "text" at bounding box center [581, 46] width 151 height 11
type input "113"
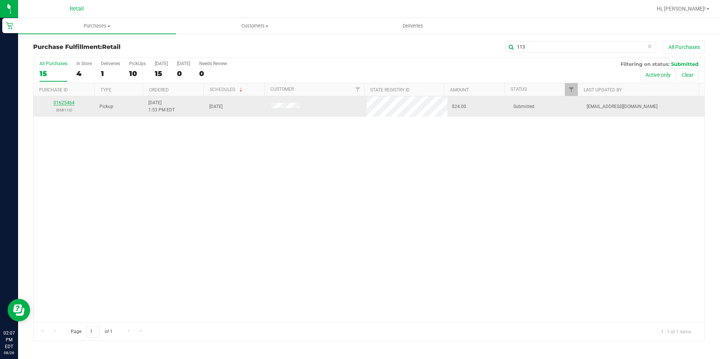
click at [72, 102] on link "01625464" at bounding box center [63, 102] width 21 height 5
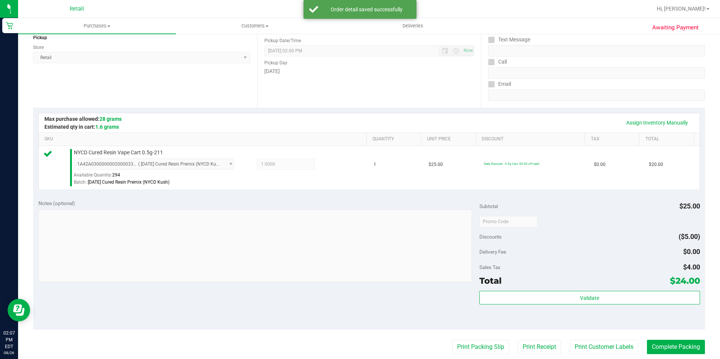
scroll to position [151, 0]
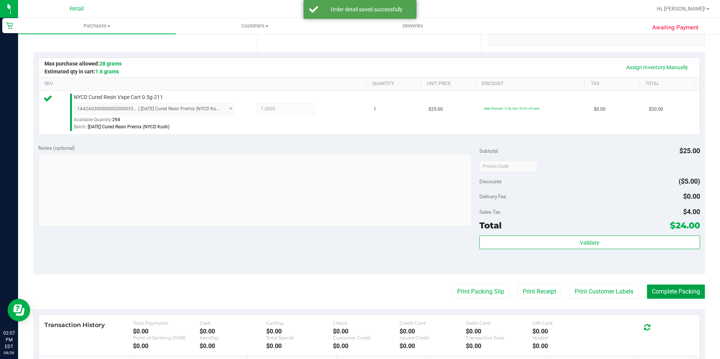
click at [671, 287] on button "Complete Packing" at bounding box center [676, 292] width 58 height 14
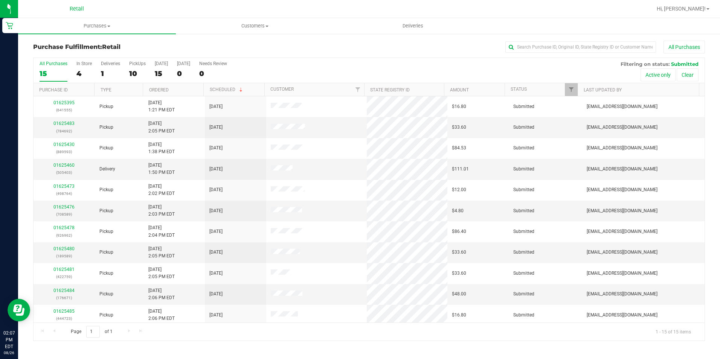
click at [288, 43] on div "All Purchases" at bounding box center [481, 47] width 448 height 13
click at [550, 47] on input "text" at bounding box center [581, 46] width 151 height 11
type input "692"
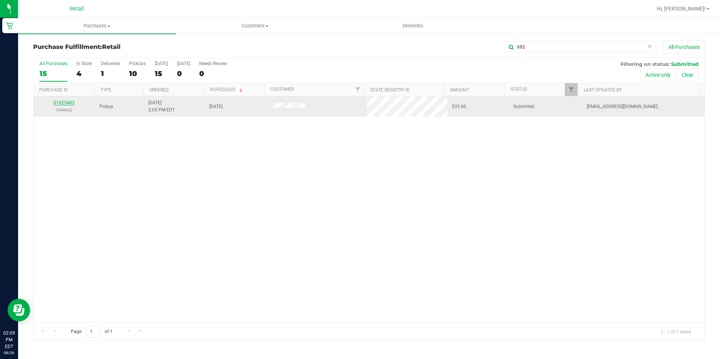
click at [70, 104] on link "01625483" at bounding box center [63, 102] width 21 height 5
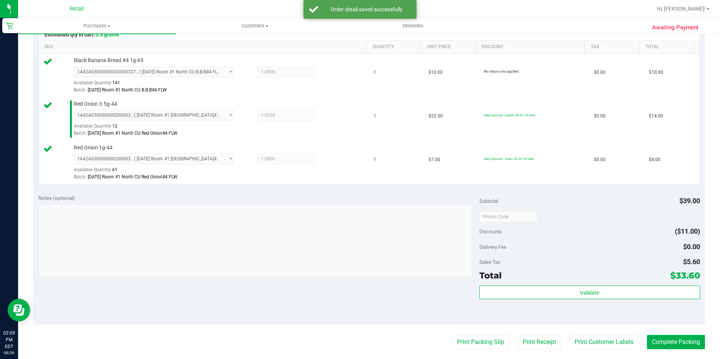
scroll to position [188, 0]
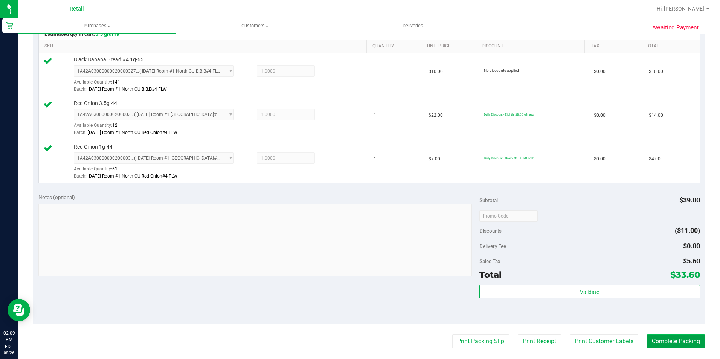
click at [675, 341] on button "Complete Packing" at bounding box center [676, 342] width 58 height 14
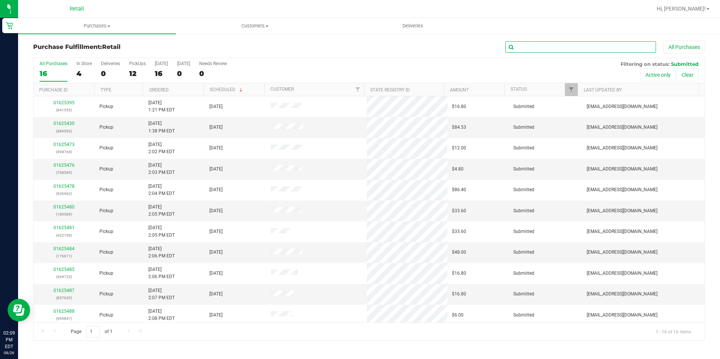
click at [523, 46] on input "text" at bounding box center [581, 46] width 151 height 11
type input "723"
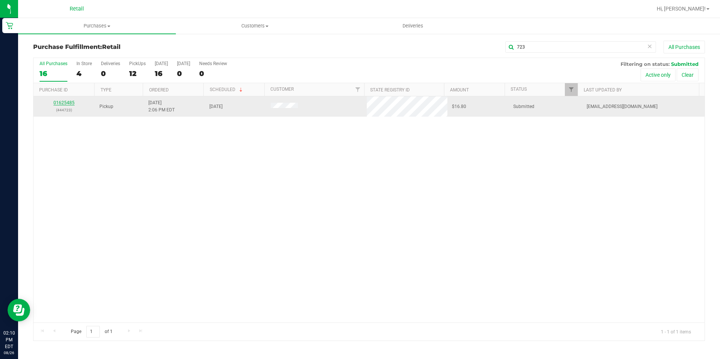
click at [69, 104] on link "01625485" at bounding box center [63, 102] width 21 height 5
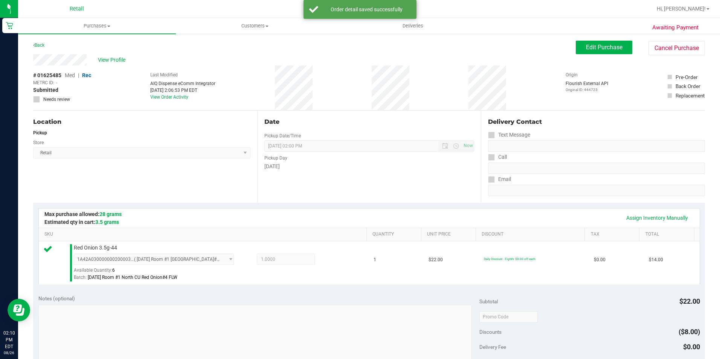
scroll to position [113, 0]
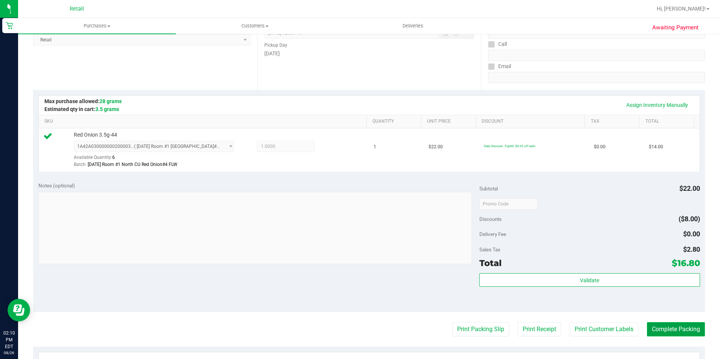
click at [678, 330] on button "Complete Packing" at bounding box center [676, 329] width 58 height 14
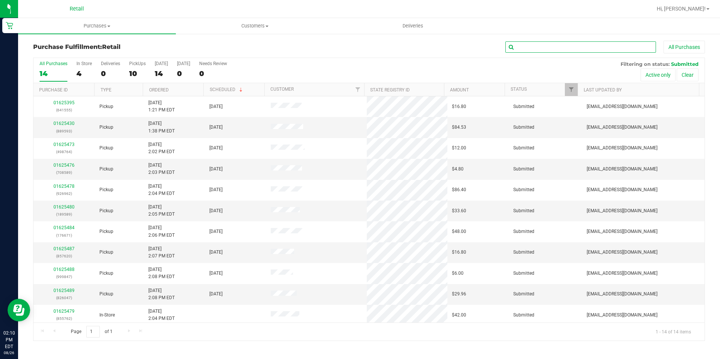
click at [568, 49] on input "text" at bounding box center [581, 46] width 151 height 11
type input "6671"
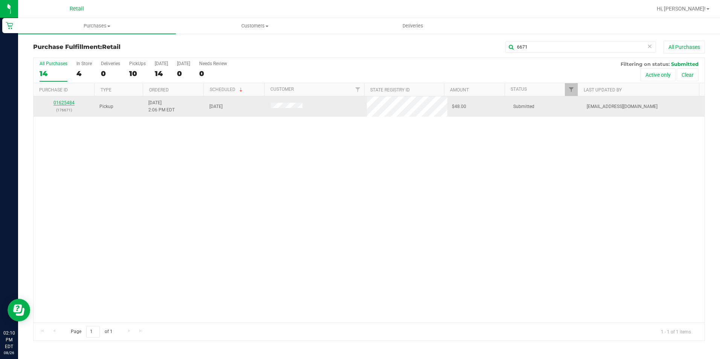
click at [66, 102] on link "01625484" at bounding box center [63, 102] width 21 height 5
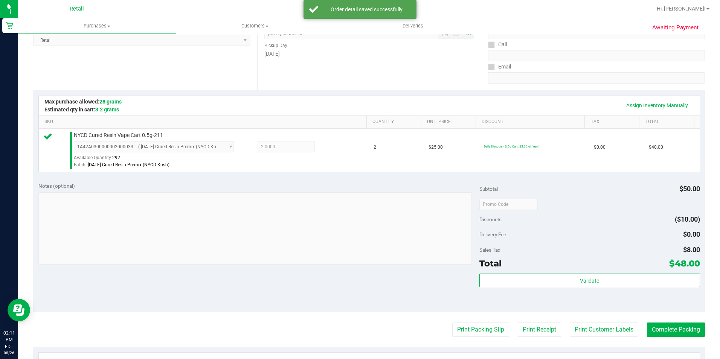
scroll to position [113, 0]
click at [682, 329] on button "Complete Packing" at bounding box center [676, 329] width 58 height 14
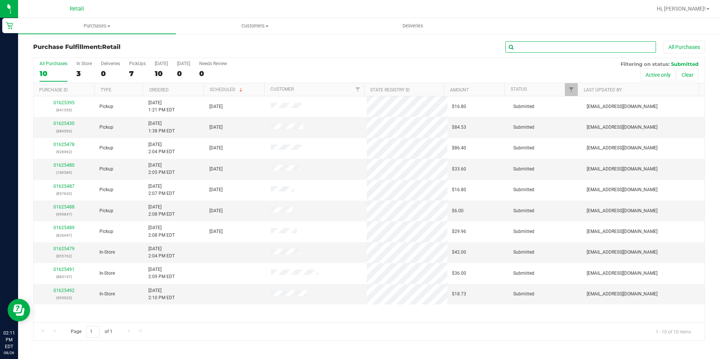
click at [532, 46] on input "text" at bounding box center [581, 46] width 151 height 11
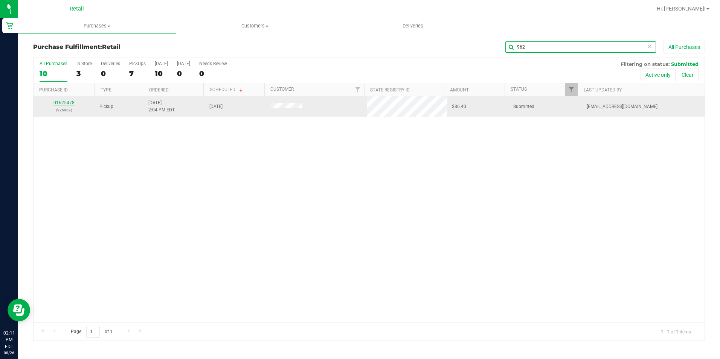
type input "962"
click at [64, 102] on link "01625478" at bounding box center [63, 102] width 21 height 5
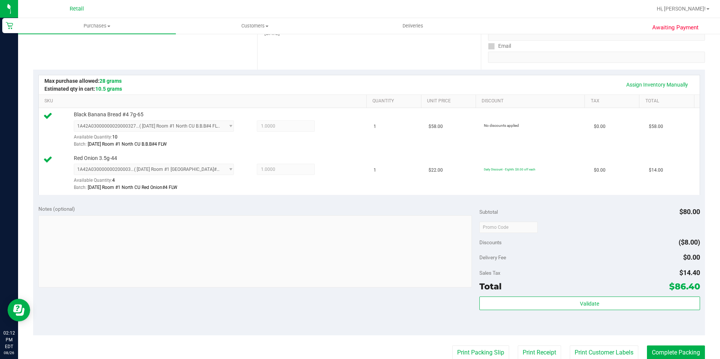
scroll to position [151, 0]
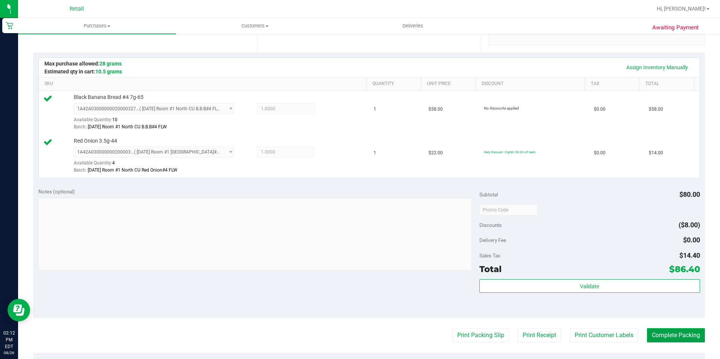
click at [689, 335] on button "Complete Packing" at bounding box center [676, 335] width 58 height 14
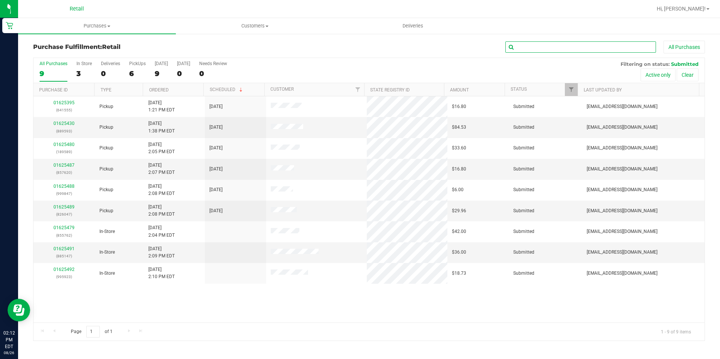
click at [554, 48] on input "text" at bounding box center [581, 46] width 151 height 11
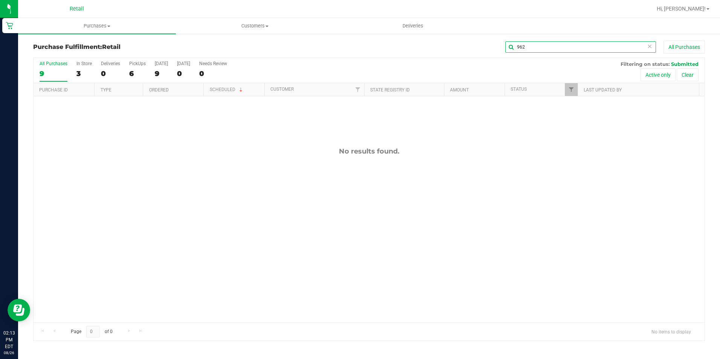
drag, startPoint x: 546, startPoint y: 49, endPoint x: 335, endPoint y: 49, distance: 211.7
click at [335, 49] on div "962 All Purchases" at bounding box center [481, 47] width 448 height 13
type input "555"
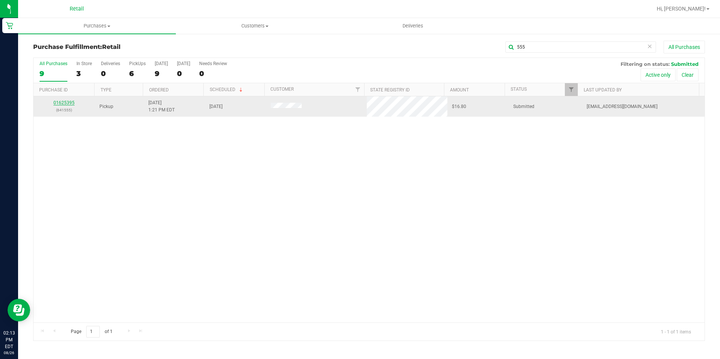
click at [62, 102] on link "01625395" at bounding box center [63, 102] width 21 height 5
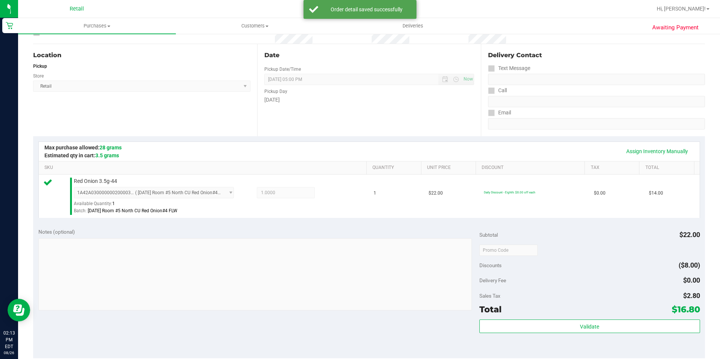
scroll to position [188, 0]
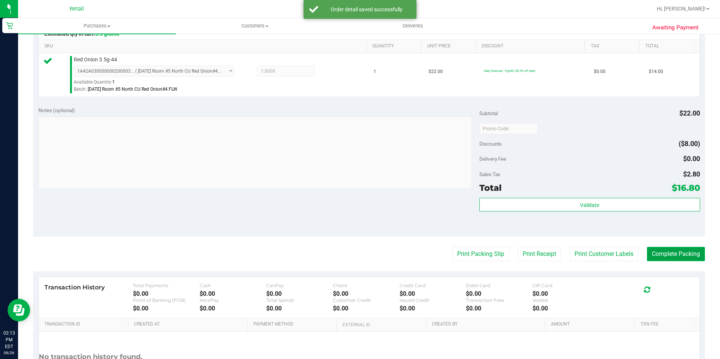
click at [690, 256] on button "Complete Packing" at bounding box center [676, 254] width 58 height 14
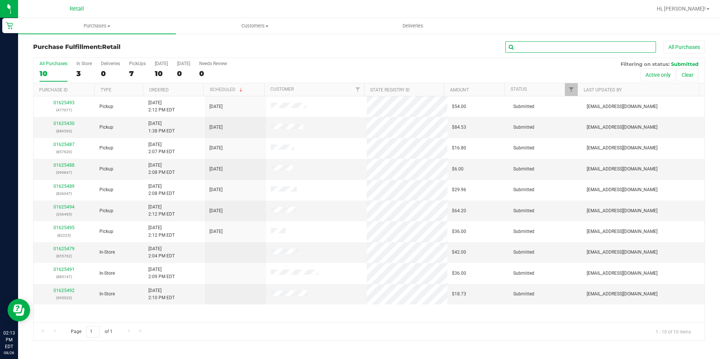
click at [522, 43] on input "text" at bounding box center [581, 46] width 151 height 11
type input "047"
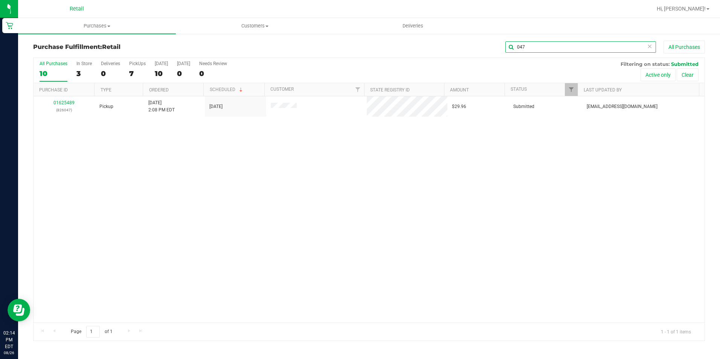
drag, startPoint x: 541, startPoint y: 44, endPoint x: 475, endPoint y: 43, distance: 65.9
click at [475, 60] on div "Purchase Fulfillment: Retail 047 All Purchases All Purchases 10 In Store 3 Deli…" at bounding box center [369, 191] width 672 height 301
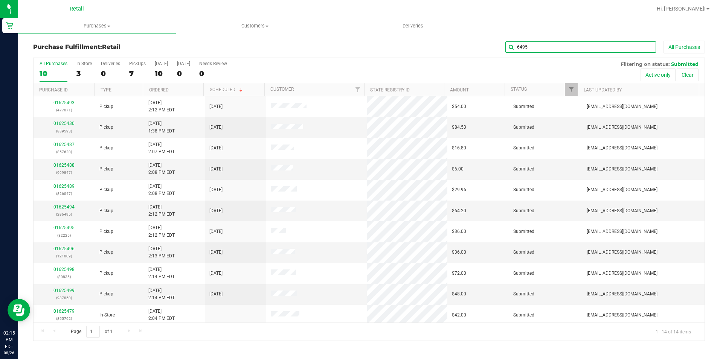
type input "6495"
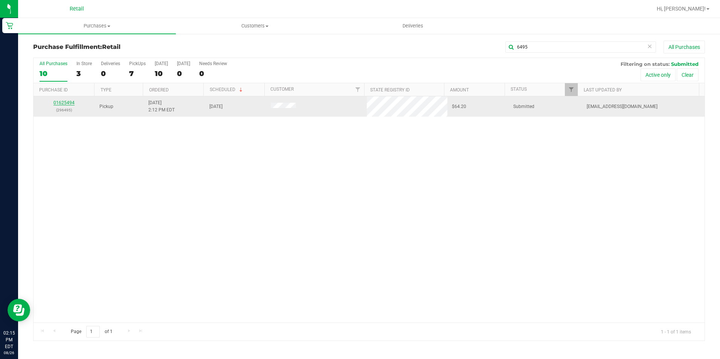
click at [69, 102] on link "01625494" at bounding box center [63, 102] width 21 height 5
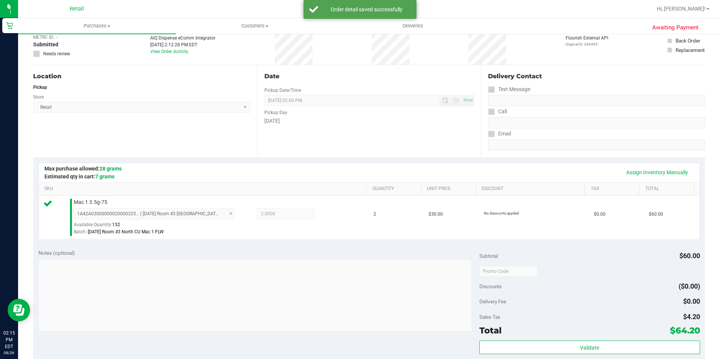
scroll to position [113, 0]
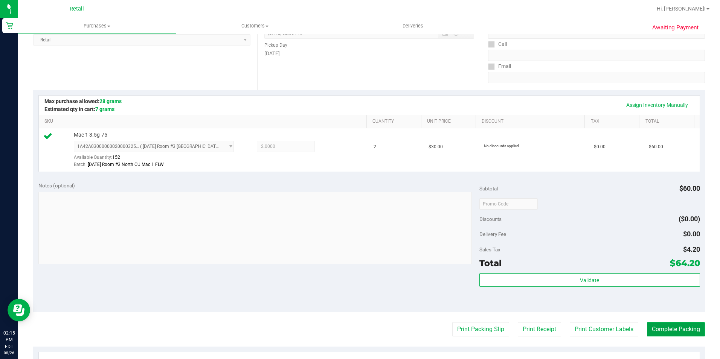
click at [685, 330] on button "Complete Packing" at bounding box center [676, 329] width 58 height 14
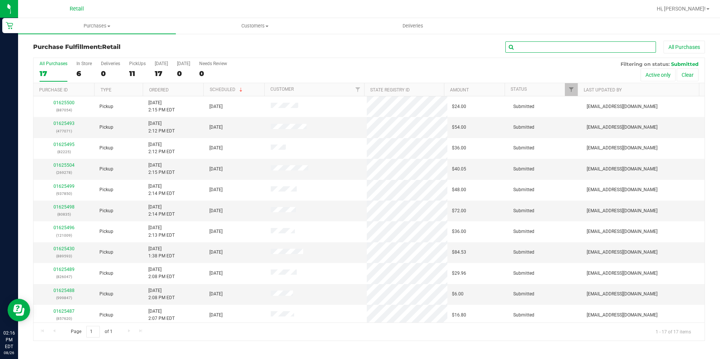
click at [597, 42] on input "text" at bounding box center [581, 46] width 151 height 11
type input "847"
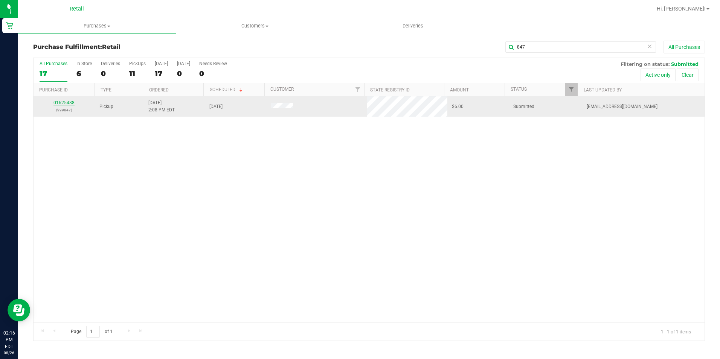
click at [67, 105] on link "01625488" at bounding box center [63, 102] width 21 height 5
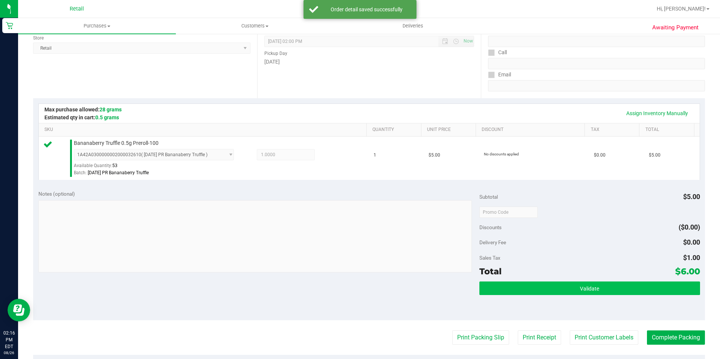
scroll to position [113, 0]
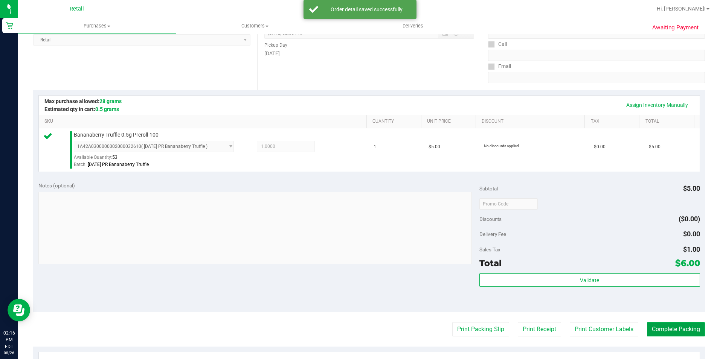
click at [663, 325] on button "Complete Packing" at bounding box center [676, 329] width 58 height 14
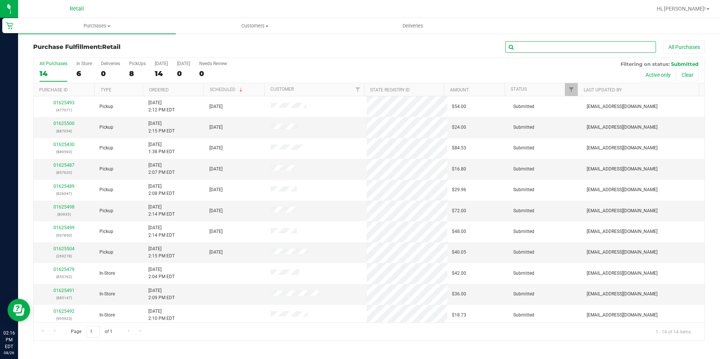
click at [589, 47] on input "text" at bounding box center [581, 46] width 151 height 11
type input "7071"
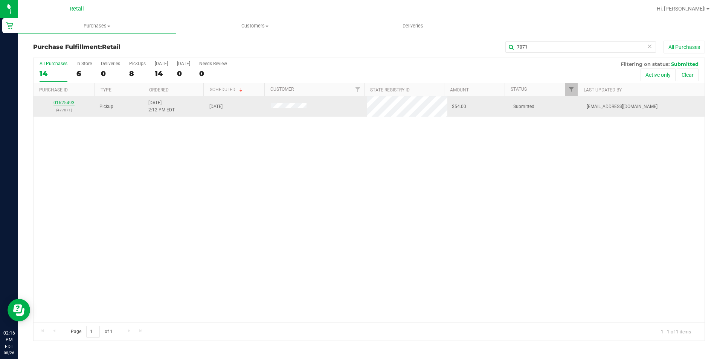
click at [62, 101] on link "01625493" at bounding box center [63, 102] width 21 height 5
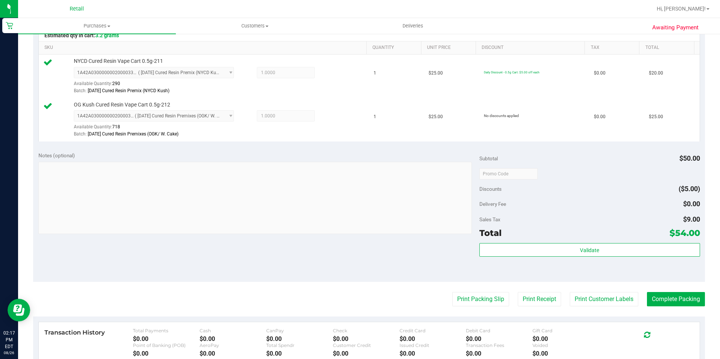
scroll to position [188, 0]
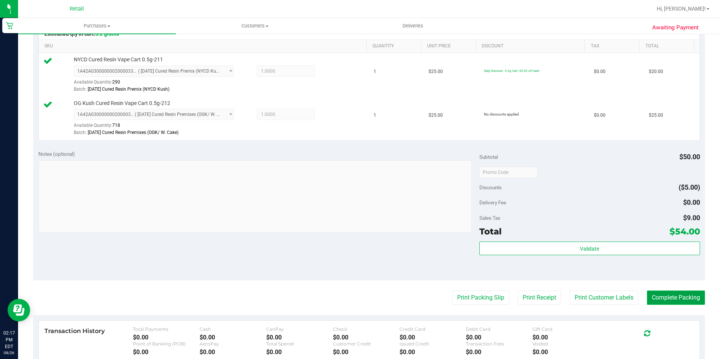
click at [683, 294] on button "Complete Packing" at bounding box center [676, 298] width 58 height 14
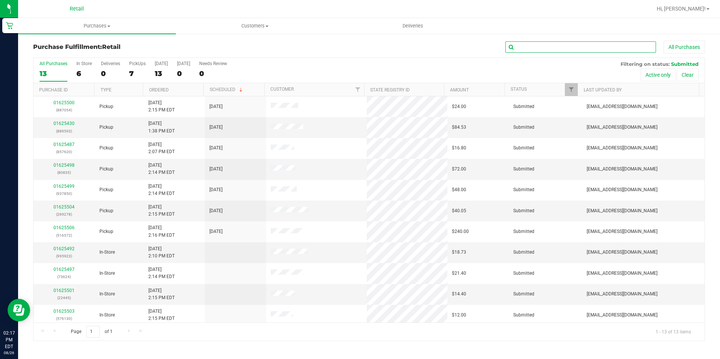
click at [579, 49] on input "text" at bounding box center [581, 46] width 151 height 11
type input "620"
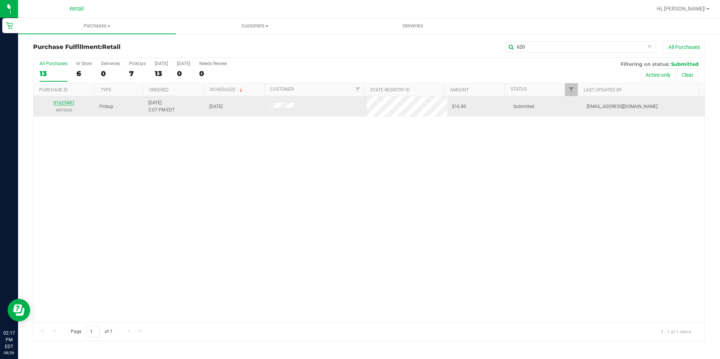
click at [66, 104] on link "01625487" at bounding box center [63, 102] width 21 height 5
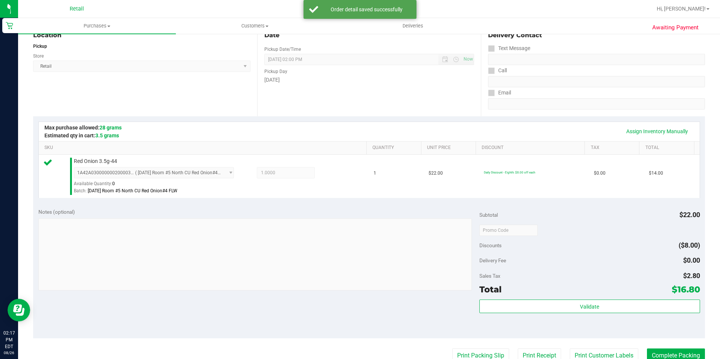
scroll to position [113, 0]
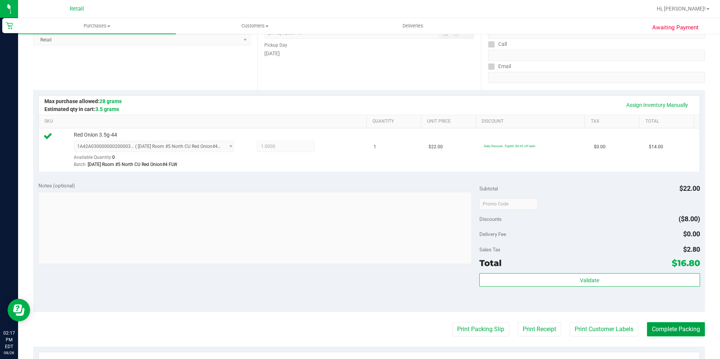
click at [675, 330] on button "Complete Packing" at bounding box center [676, 329] width 58 height 14
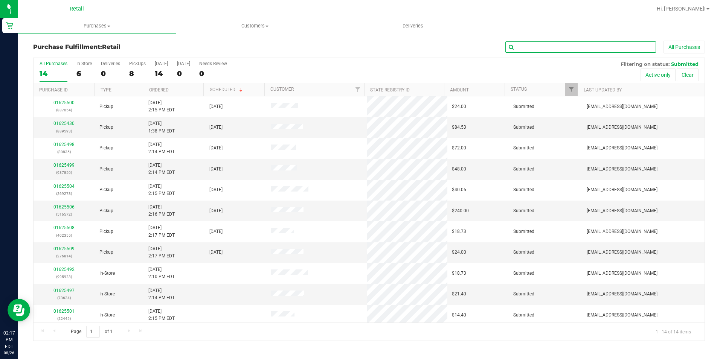
click at [512, 44] on input "text" at bounding box center [581, 46] width 151 height 11
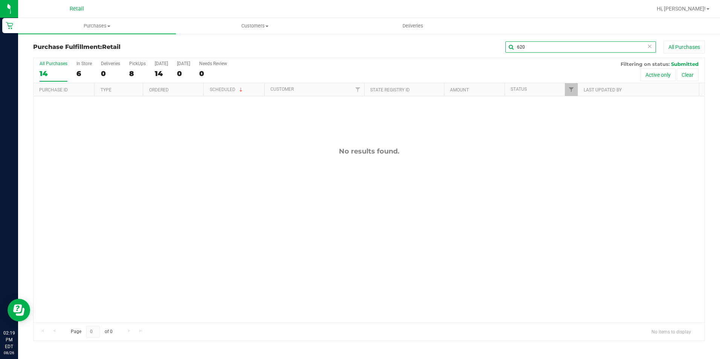
drag, startPoint x: 520, startPoint y: 46, endPoint x: 336, endPoint y: 57, distance: 184.1
click at [343, 56] on div "Purchase Fulfillment: Retail 620 All Purchases" at bounding box center [369, 49] width 672 height 17
type input "850"
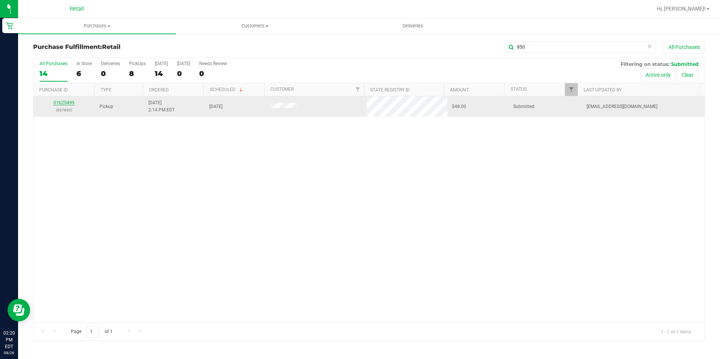
click at [58, 104] on link "01625499" at bounding box center [63, 102] width 21 height 5
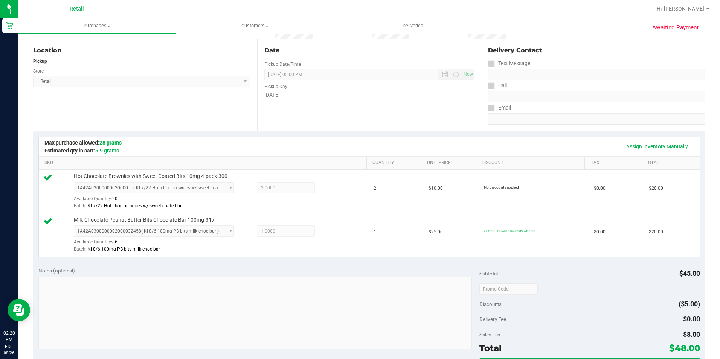
scroll to position [151, 0]
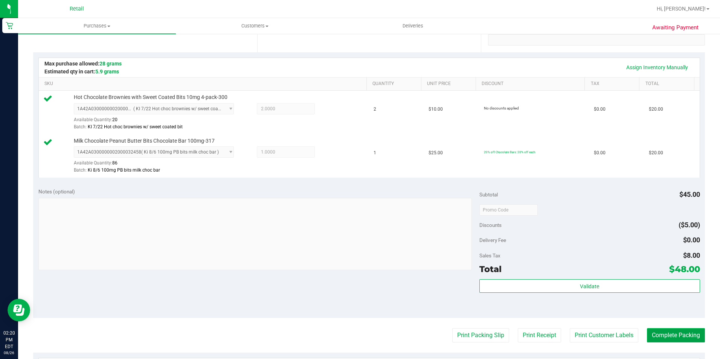
click at [672, 332] on button "Complete Packing" at bounding box center [676, 335] width 58 height 14
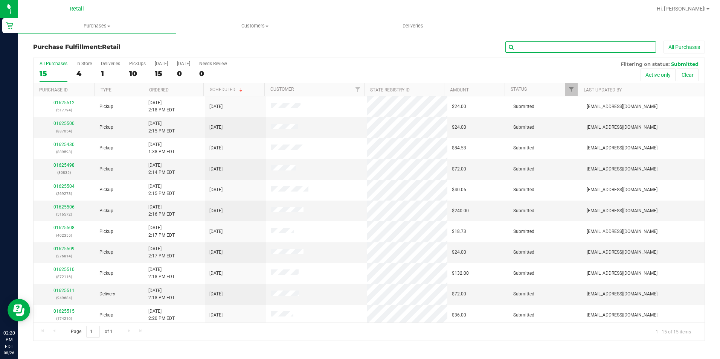
click at [589, 46] on input "text" at bounding box center [581, 46] width 151 height 11
type input "835"
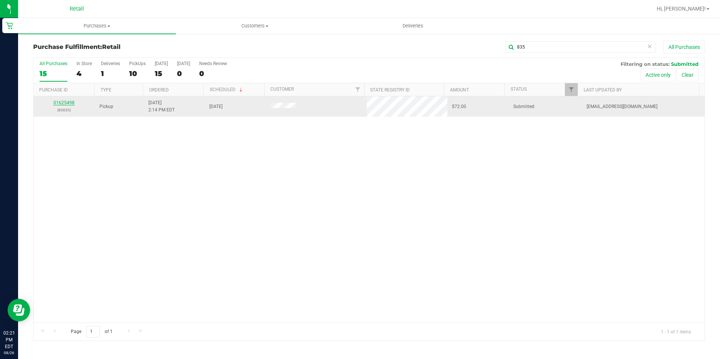
click at [70, 101] on link "01625498" at bounding box center [63, 102] width 21 height 5
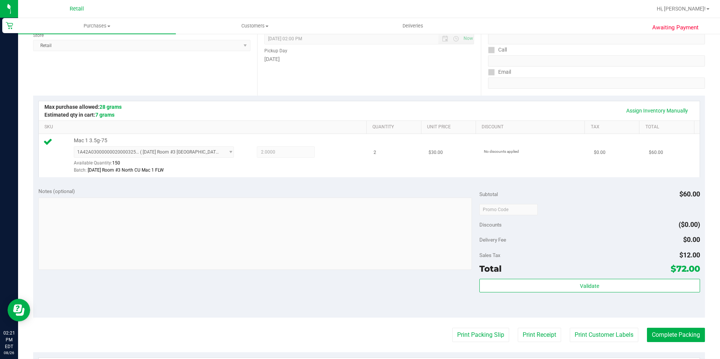
scroll to position [113, 0]
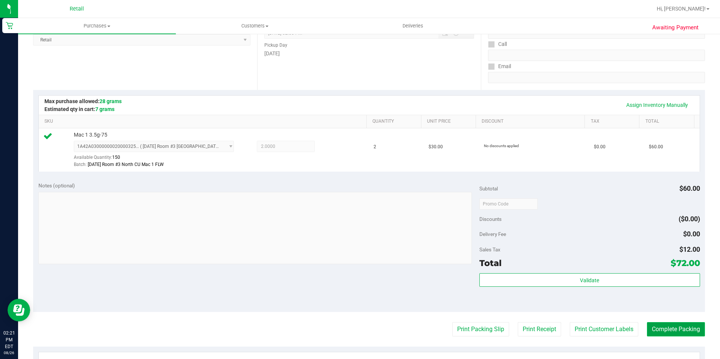
click at [687, 323] on button "Complete Packing" at bounding box center [676, 329] width 58 height 14
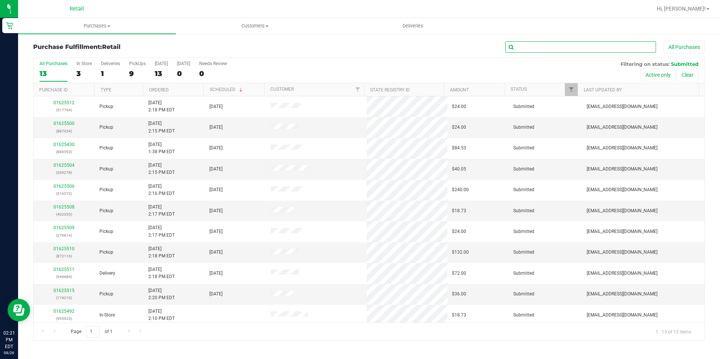
click at [605, 48] on input "text" at bounding box center [581, 46] width 151 height 11
type input "054"
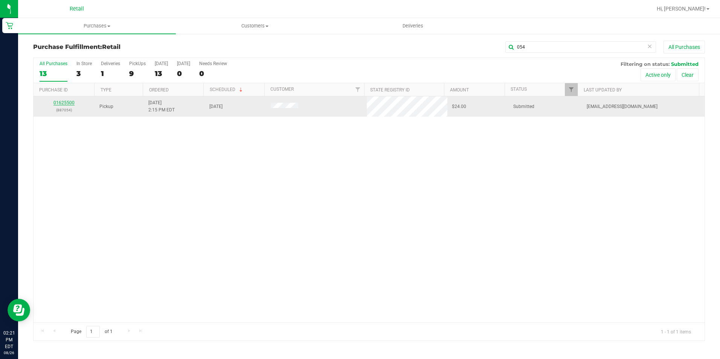
click at [65, 103] on link "01625500" at bounding box center [63, 102] width 21 height 5
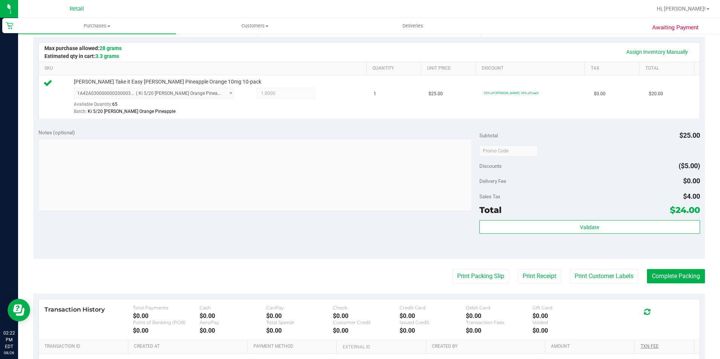
scroll to position [226, 0]
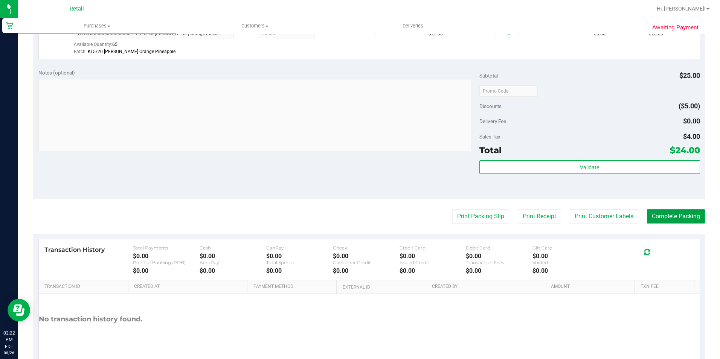
click at [674, 218] on button "Complete Packing" at bounding box center [676, 216] width 58 height 14
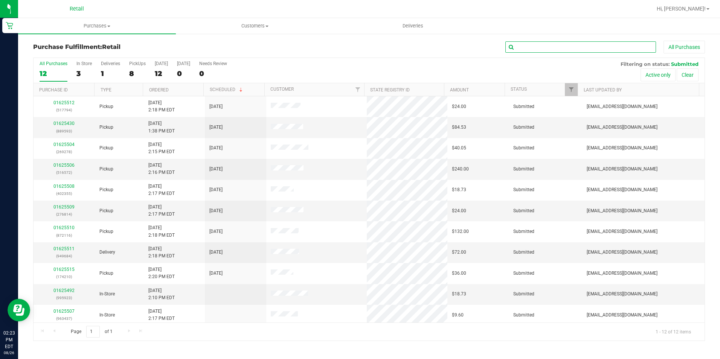
click at [569, 45] on input "text" at bounding box center [581, 46] width 151 height 11
type input "278"
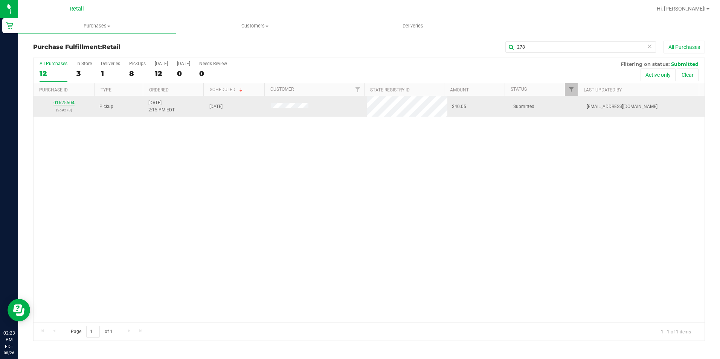
click at [67, 104] on link "01625504" at bounding box center [63, 102] width 21 height 5
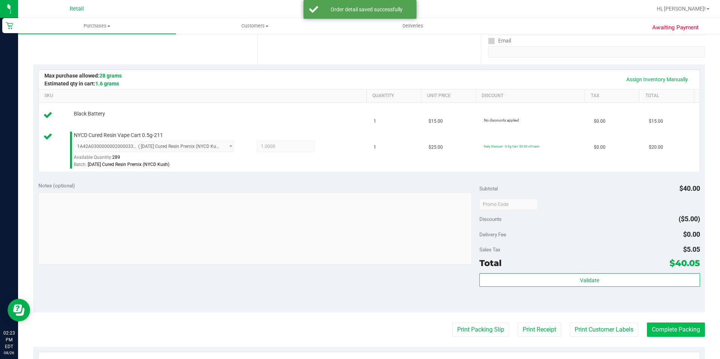
scroll to position [151, 0]
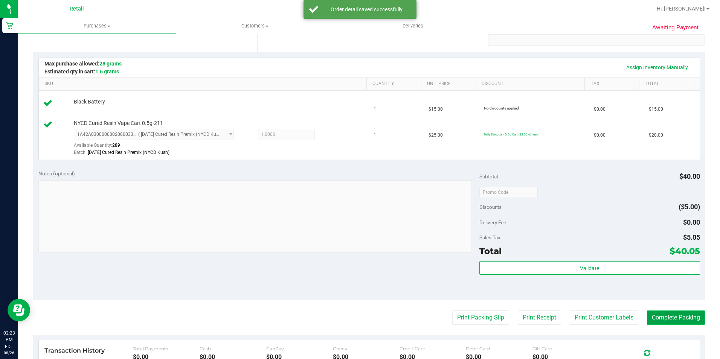
click at [672, 320] on button "Complete Packing" at bounding box center [676, 318] width 58 height 14
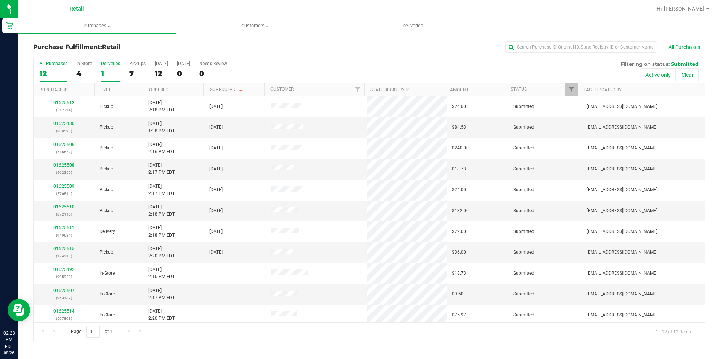
click at [112, 70] on div "1" at bounding box center [110, 73] width 19 height 9
click at [0, 0] on input "Deliveries 1" at bounding box center [0, 0] width 0 height 0
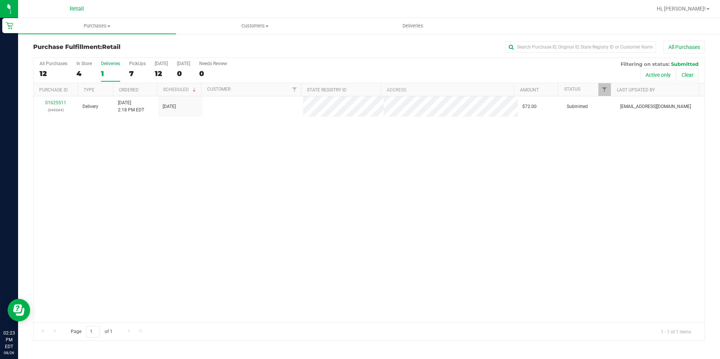
click at [43, 73] on div "12" at bounding box center [54, 73] width 28 height 9
click at [0, 0] on input "All Purchases 12" at bounding box center [0, 0] width 0 height 0
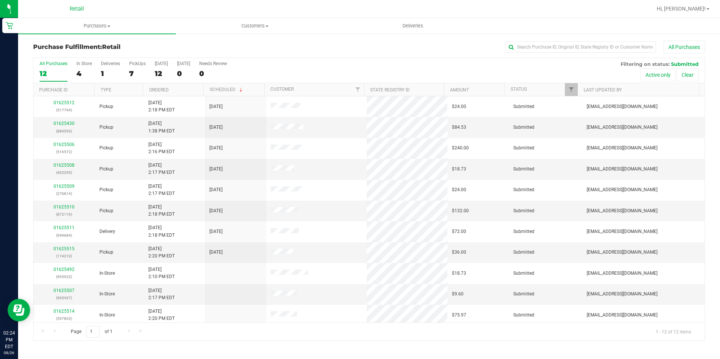
click at [283, 47] on div "All Purchases" at bounding box center [481, 47] width 448 height 13
click at [604, 46] on input "text" at bounding box center [581, 46] width 151 height 11
type input "210"
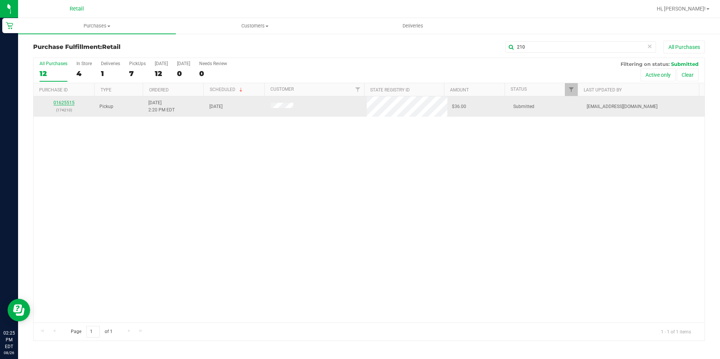
click at [65, 103] on link "01625515" at bounding box center [63, 102] width 21 height 5
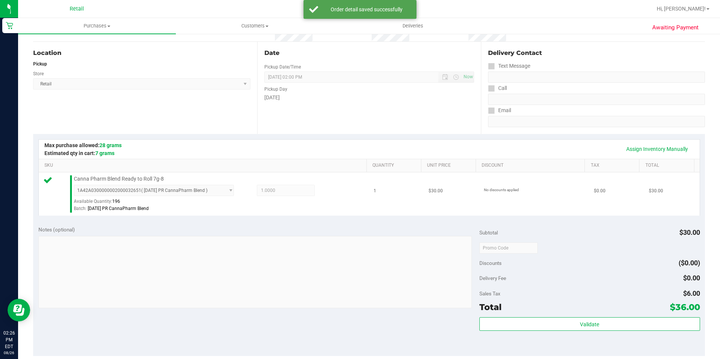
scroll to position [151, 0]
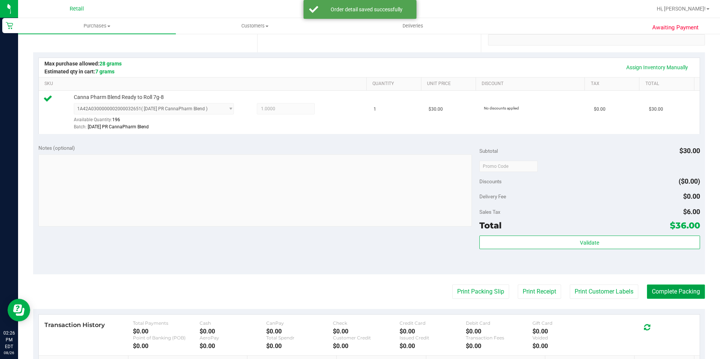
click at [671, 295] on button "Complete Packing" at bounding box center [676, 292] width 58 height 14
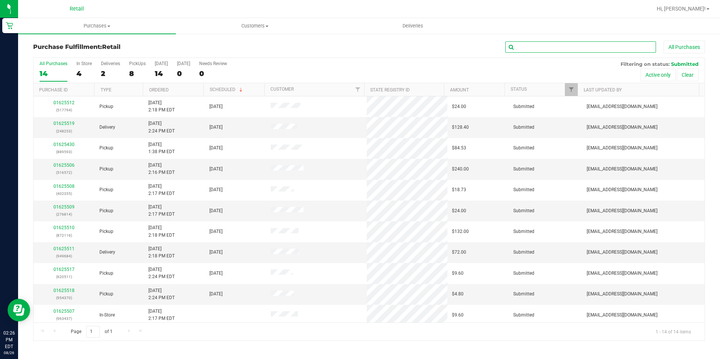
click at [547, 52] on input "text" at bounding box center [581, 46] width 151 height 11
type input "355"
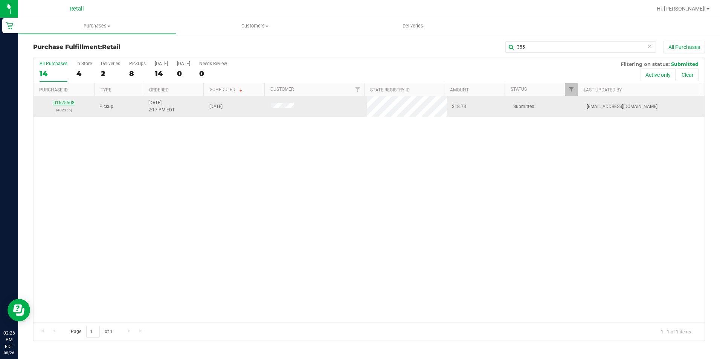
click at [64, 100] on link "01625508" at bounding box center [63, 102] width 21 height 5
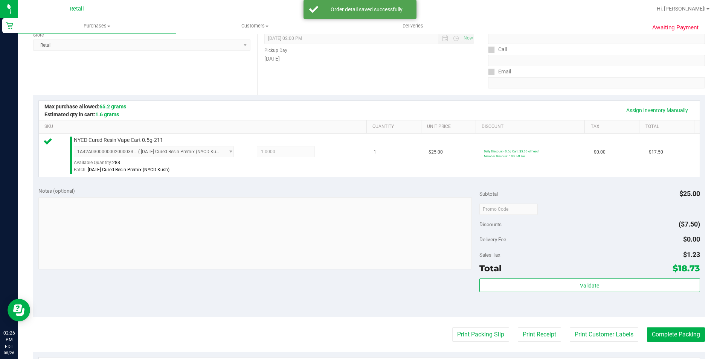
scroll to position [113, 0]
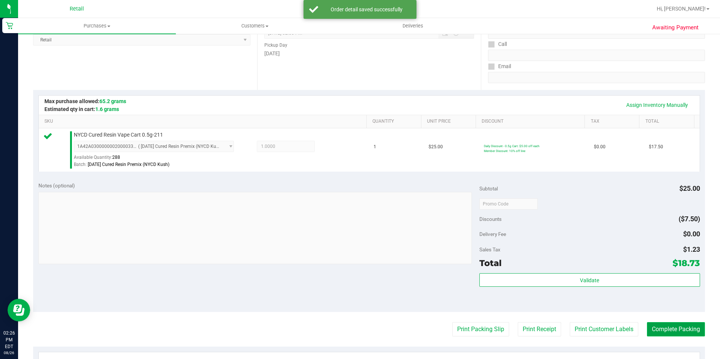
click at [674, 325] on button "Complete Packing" at bounding box center [676, 329] width 58 height 14
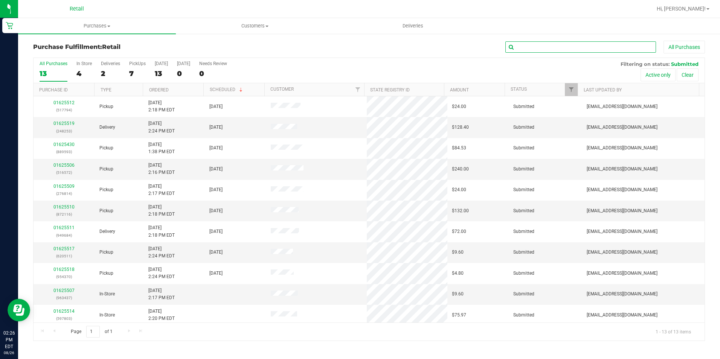
click at [565, 46] on input "text" at bounding box center [581, 46] width 151 height 11
type input "593"
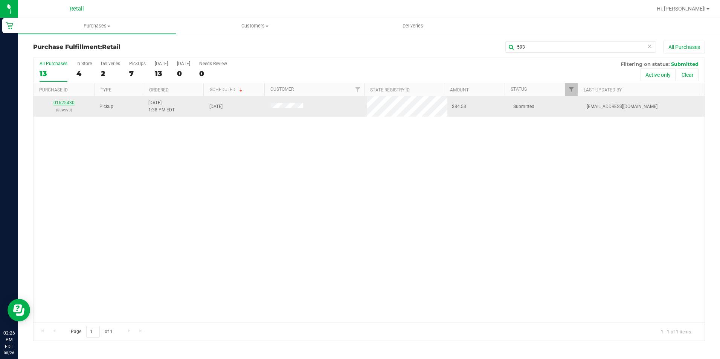
click at [67, 102] on link "01625430" at bounding box center [63, 102] width 21 height 5
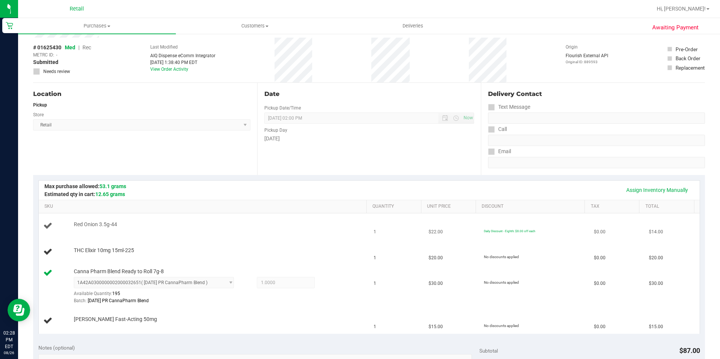
scroll to position [75, 0]
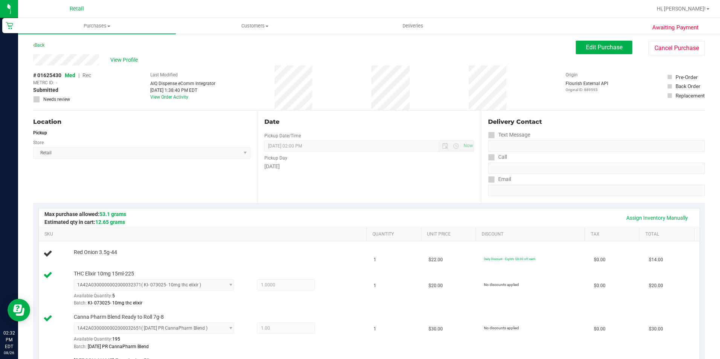
click at [664, 45] on button "Cancel Purchase" at bounding box center [677, 48] width 57 height 14
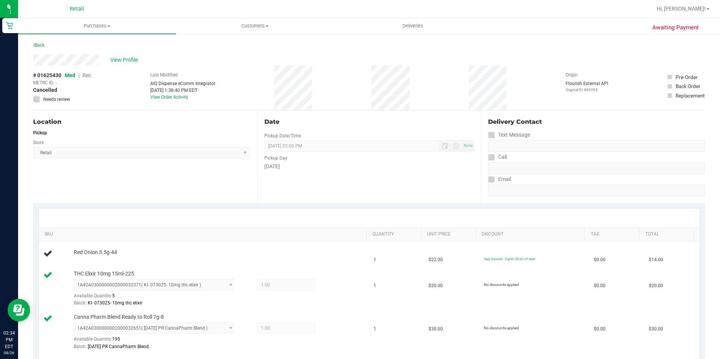
click at [80, 7] on span "Retail" at bounding box center [77, 9] width 14 height 7
click at [92, 27] on span "Purchases" at bounding box center [97, 26] width 158 height 7
click at [91, 56] on li "Fulfillment" at bounding box center [97, 54] width 158 height 9
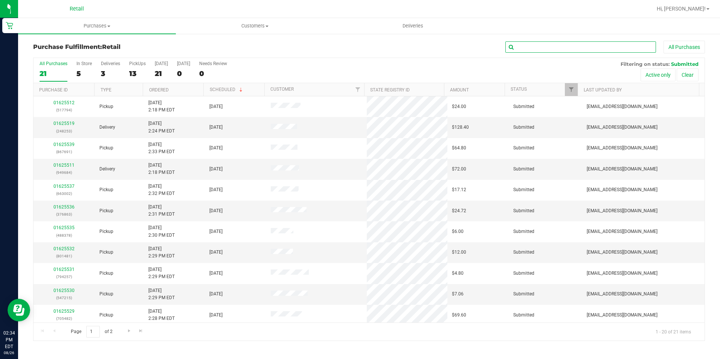
click at [598, 46] on input "text" at bounding box center [581, 46] width 151 height 11
type input "215"
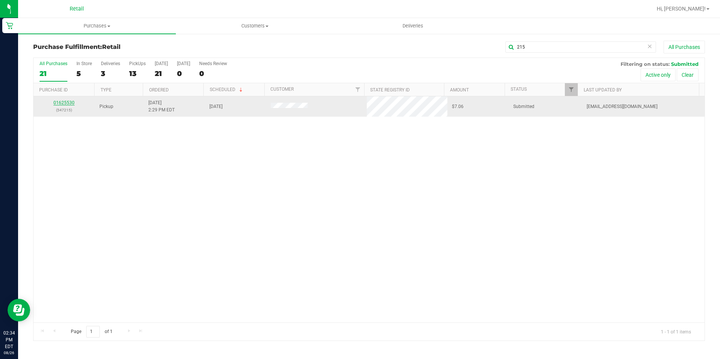
click at [70, 103] on link "01625530" at bounding box center [63, 102] width 21 height 5
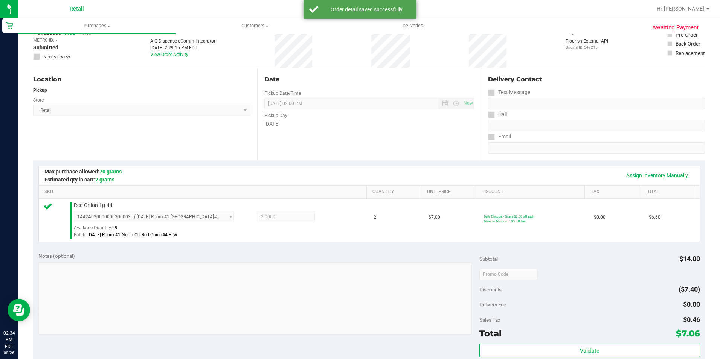
scroll to position [151, 0]
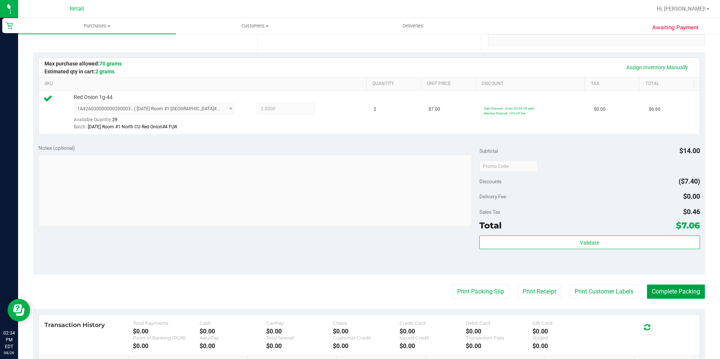
click at [687, 294] on button "Complete Packing" at bounding box center [676, 292] width 58 height 14
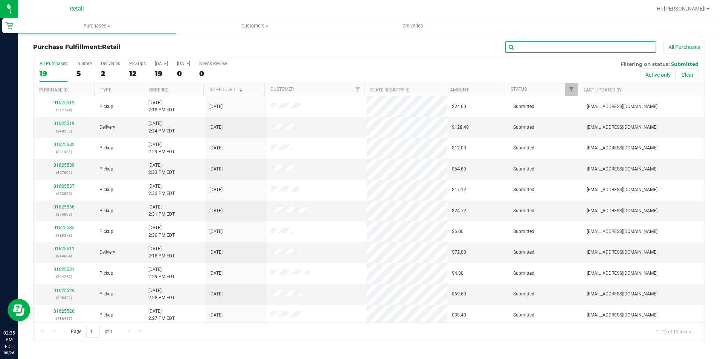
click at [544, 49] on input "text" at bounding box center [581, 46] width 151 height 11
type input "511"
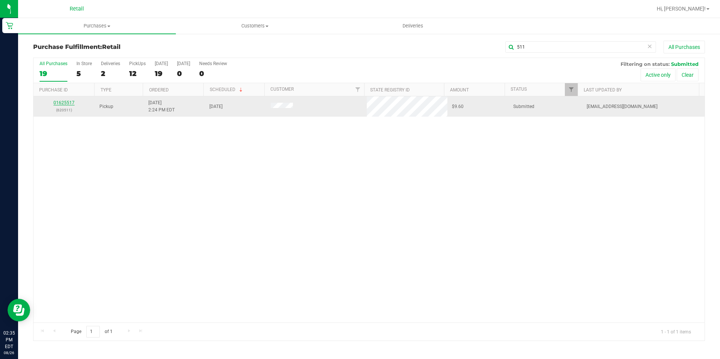
click at [58, 101] on link "01625517" at bounding box center [63, 102] width 21 height 5
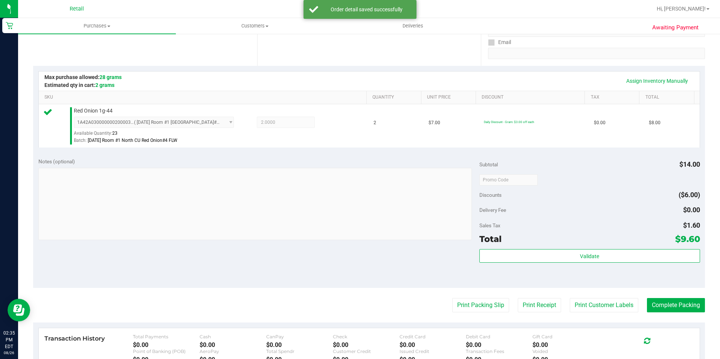
scroll to position [151, 0]
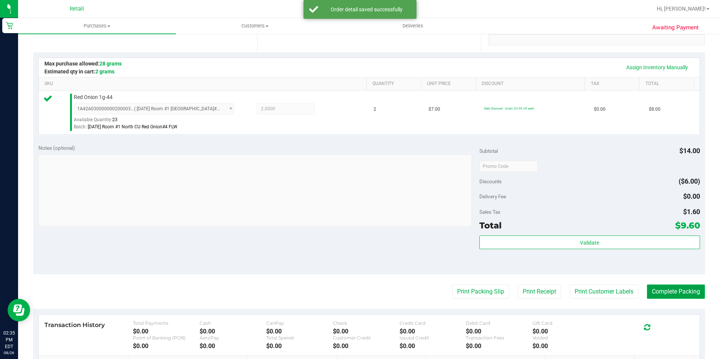
click at [682, 295] on button "Complete Packing" at bounding box center [676, 292] width 58 height 14
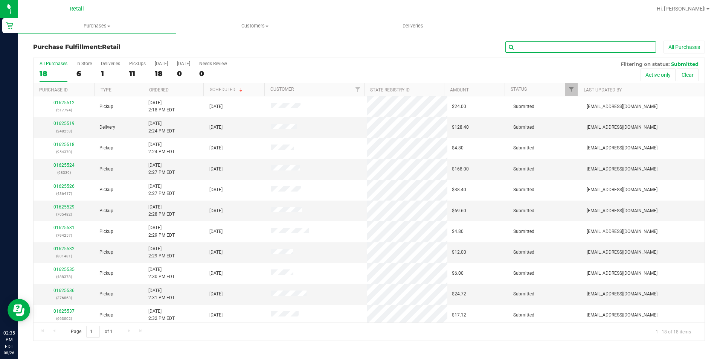
click at [630, 48] on input "text" at bounding box center [581, 46] width 151 height 11
type input "370"
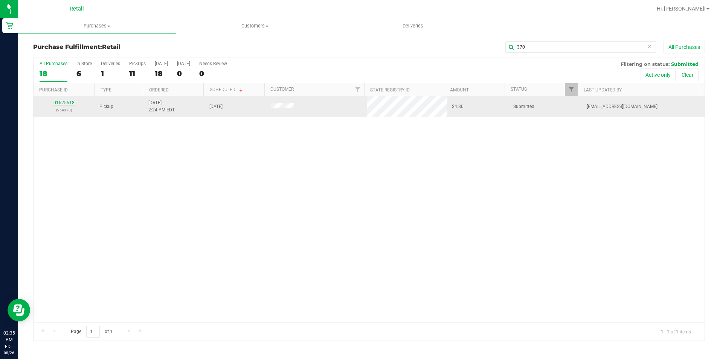
click at [66, 104] on link "01625518" at bounding box center [63, 102] width 21 height 5
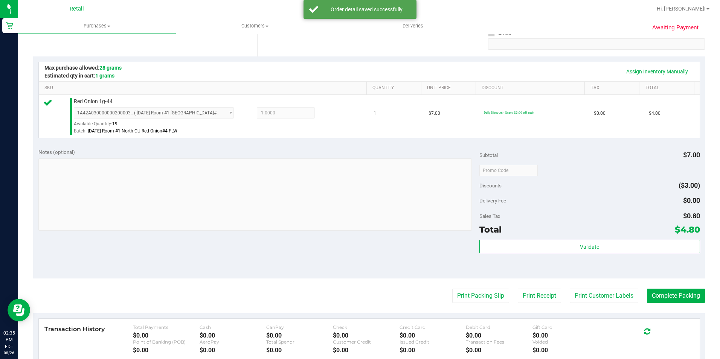
scroll to position [151, 0]
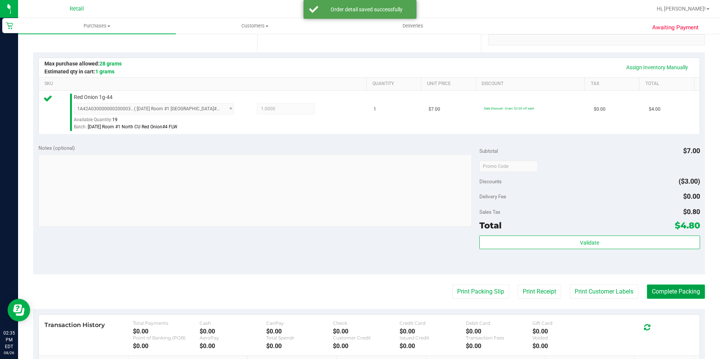
click at [669, 290] on button "Complete Packing" at bounding box center [676, 292] width 58 height 14
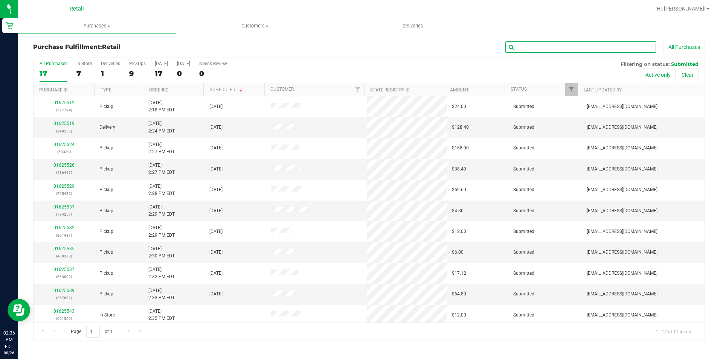
click at [580, 52] on input "text" at bounding box center [581, 46] width 151 height 11
type input "339"
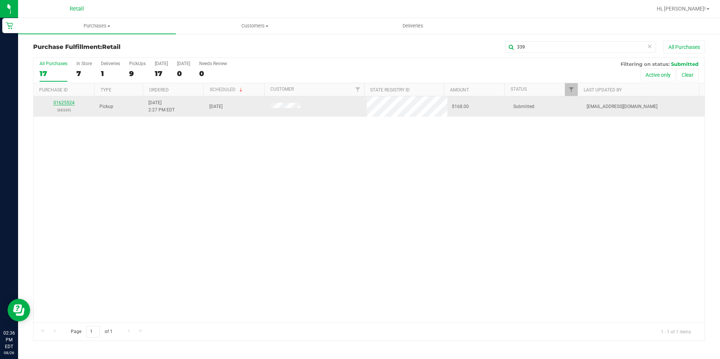
click at [59, 104] on link "01625524" at bounding box center [63, 102] width 21 height 5
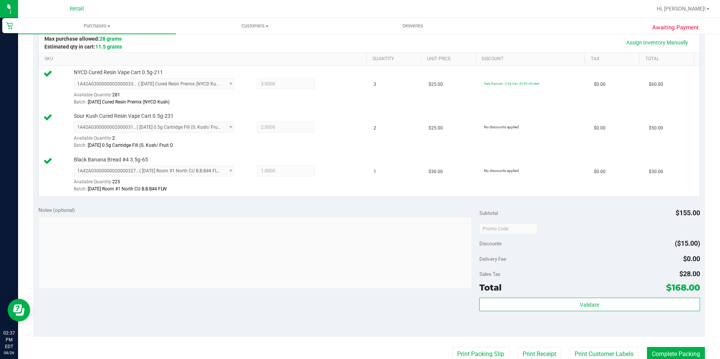
scroll to position [264, 0]
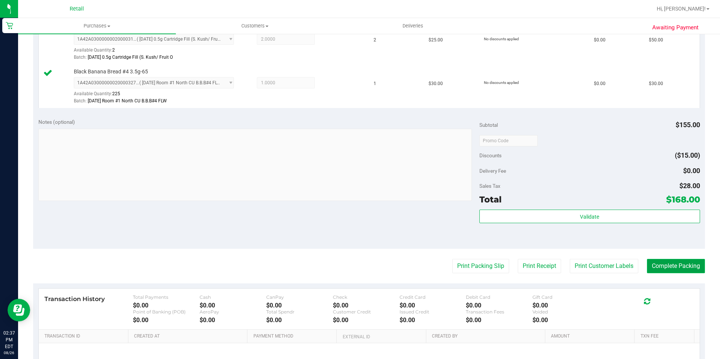
click at [686, 269] on button "Complete Packing" at bounding box center [676, 266] width 58 height 14
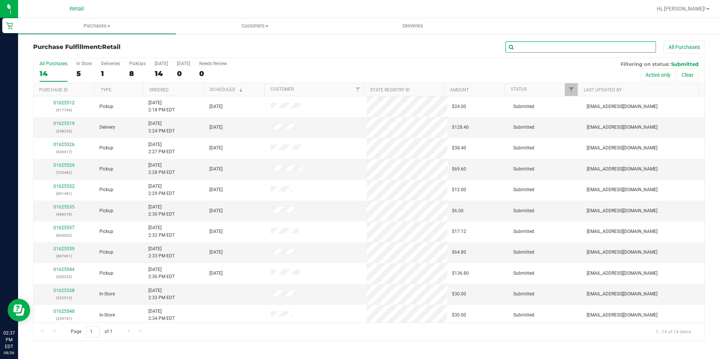
click at [602, 47] on input "text" at bounding box center [581, 46] width 151 height 11
type input "417"
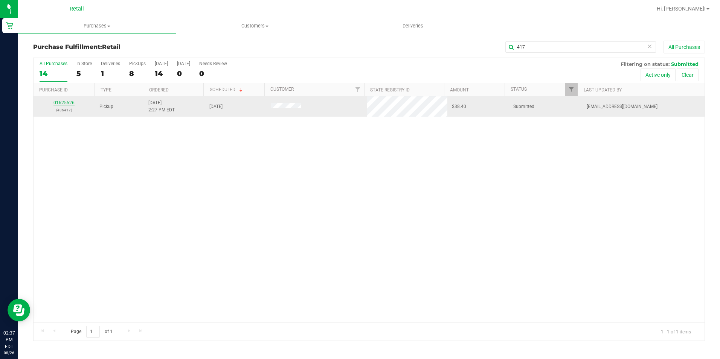
click at [70, 104] on link "01625526" at bounding box center [63, 102] width 21 height 5
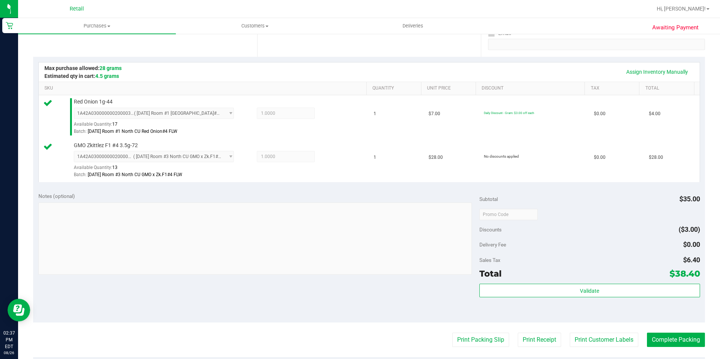
scroll to position [151, 0]
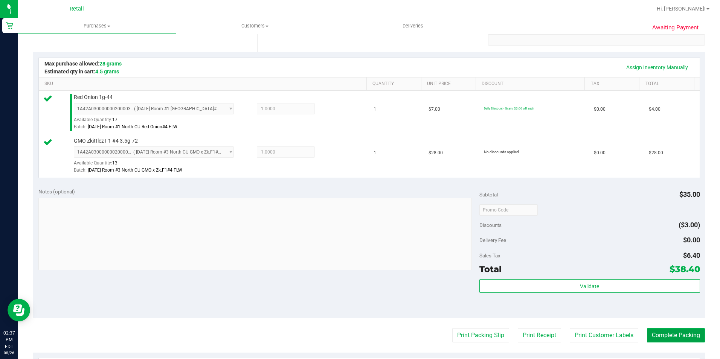
click at [675, 333] on button "Complete Packing" at bounding box center [676, 335] width 58 height 14
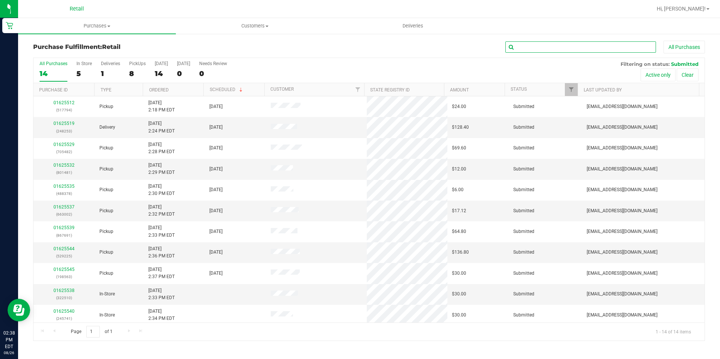
click at [596, 46] on input "text" at bounding box center [581, 46] width 151 height 11
type input "794"
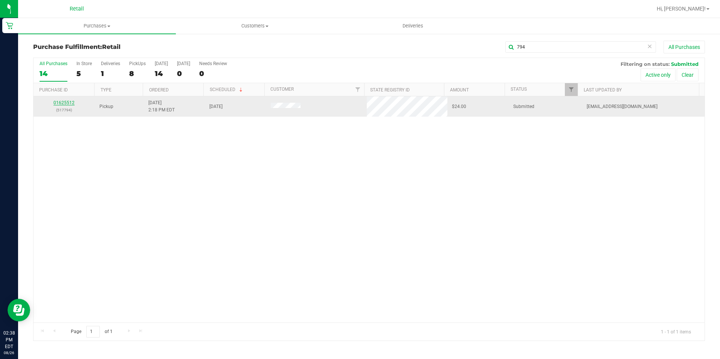
click at [57, 102] on link "01625512" at bounding box center [63, 102] width 21 height 5
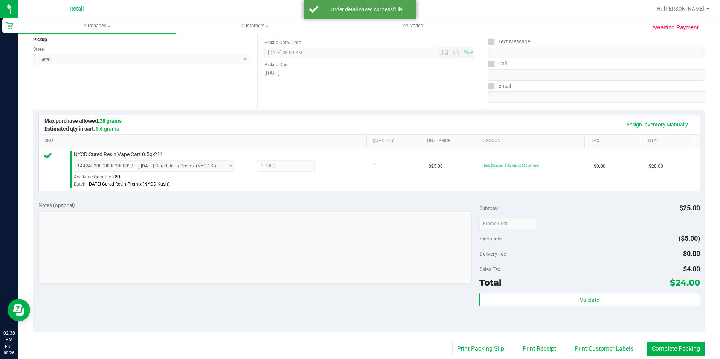
scroll to position [113, 0]
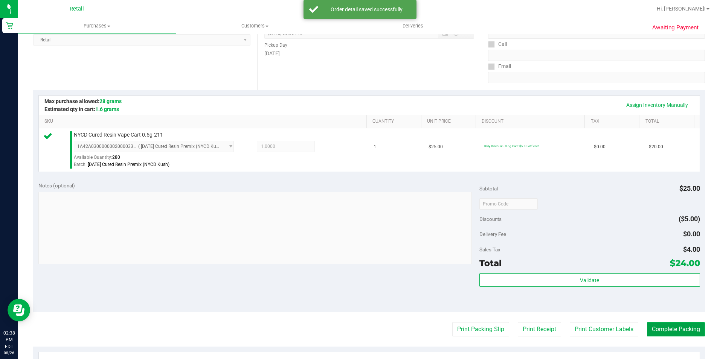
click at [672, 327] on button "Complete Packing" at bounding box center [676, 329] width 58 height 14
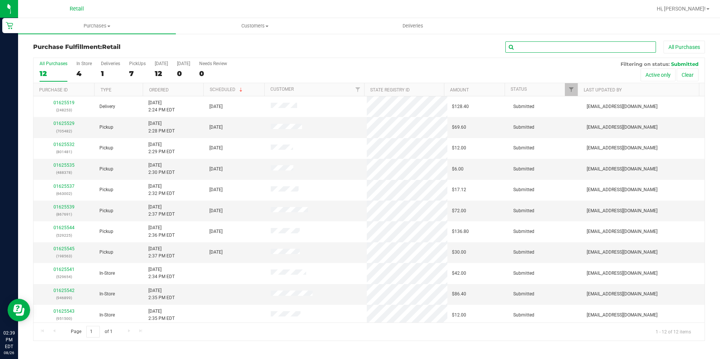
click at [548, 52] on input "text" at bounding box center [581, 46] width 151 height 11
type input "378"
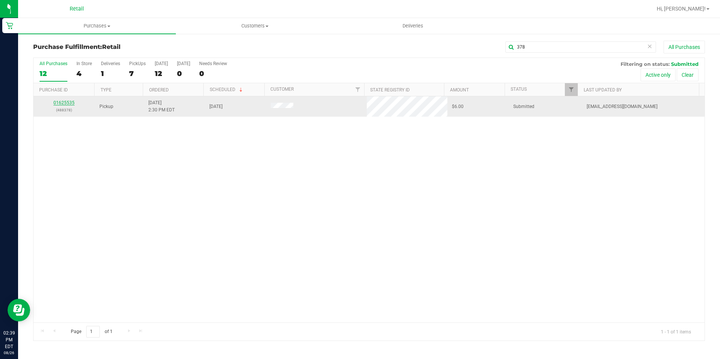
click at [69, 104] on link "01625535" at bounding box center [63, 102] width 21 height 5
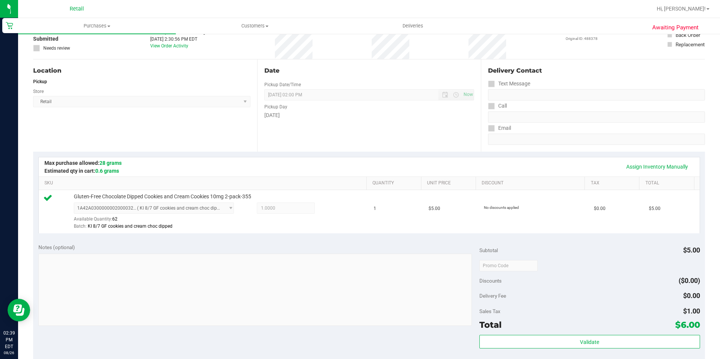
scroll to position [188, 0]
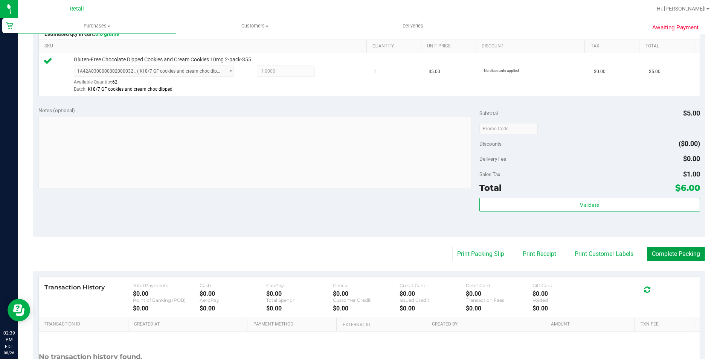
click at [667, 252] on button "Complete Packing" at bounding box center [676, 254] width 58 height 14
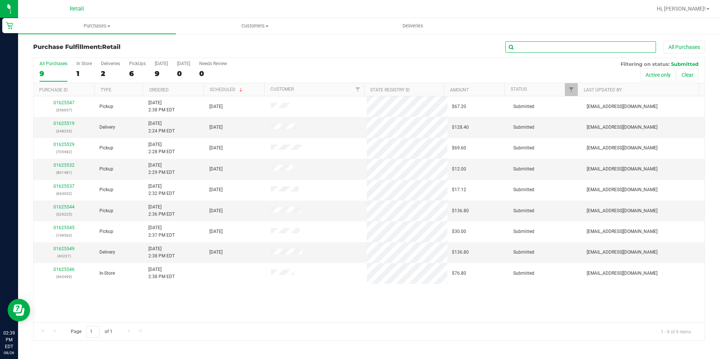
click at [597, 47] on input "text" at bounding box center [581, 46] width 151 height 11
type input "482"
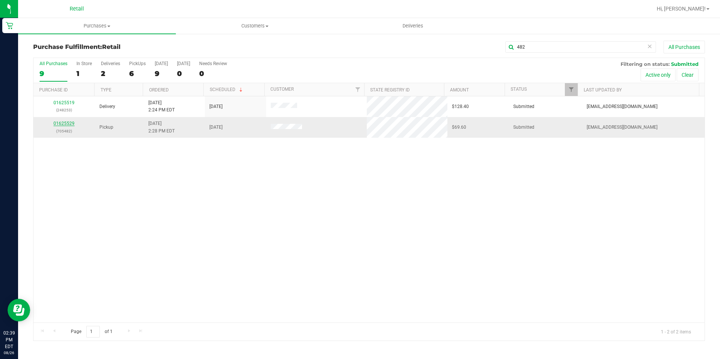
click at [66, 123] on link "01625529" at bounding box center [63, 123] width 21 height 5
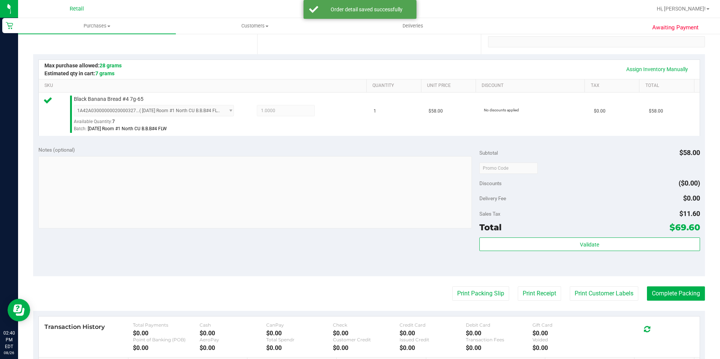
scroll to position [151, 0]
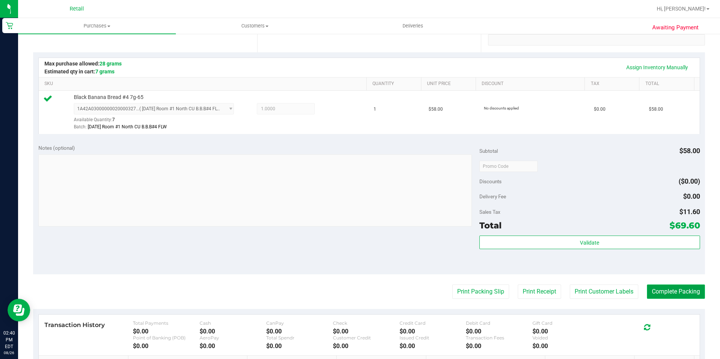
click at [673, 291] on button "Complete Packing" at bounding box center [676, 292] width 58 height 14
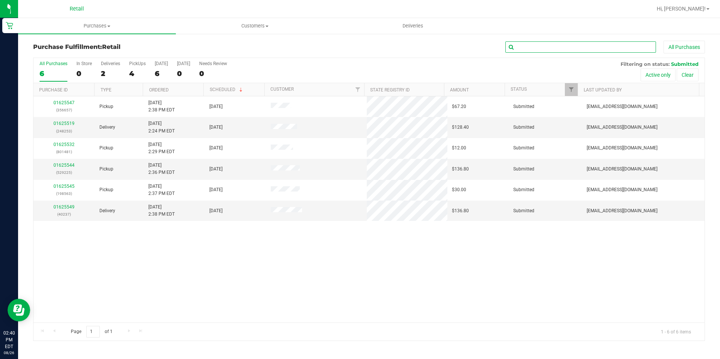
click at [591, 50] on input "text" at bounding box center [581, 46] width 151 height 11
type input "481"
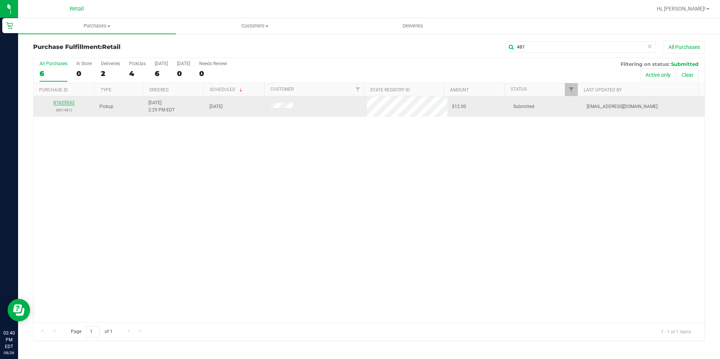
click at [73, 102] on link "01625532" at bounding box center [63, 102] width 21 height 5
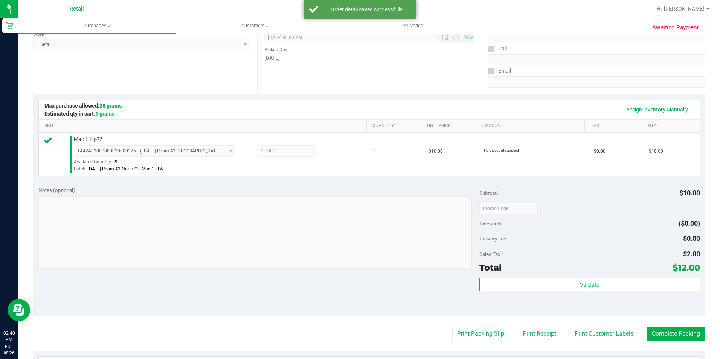
scroll to position [151, 0]
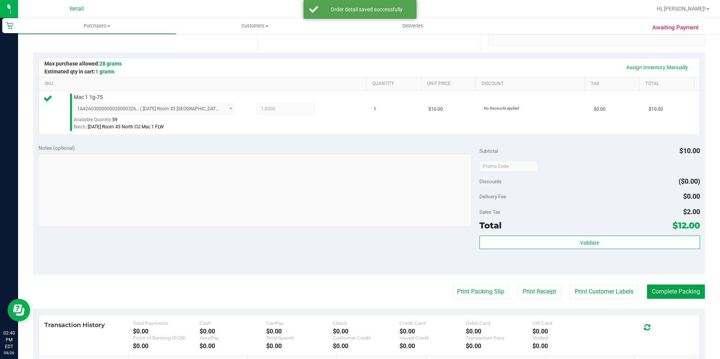
click at [676, 289] on button "Complete Packing" at bounding box center [676, 292] width 58 height 14
